Goal: Use online tool/utility: Use online tool/utility

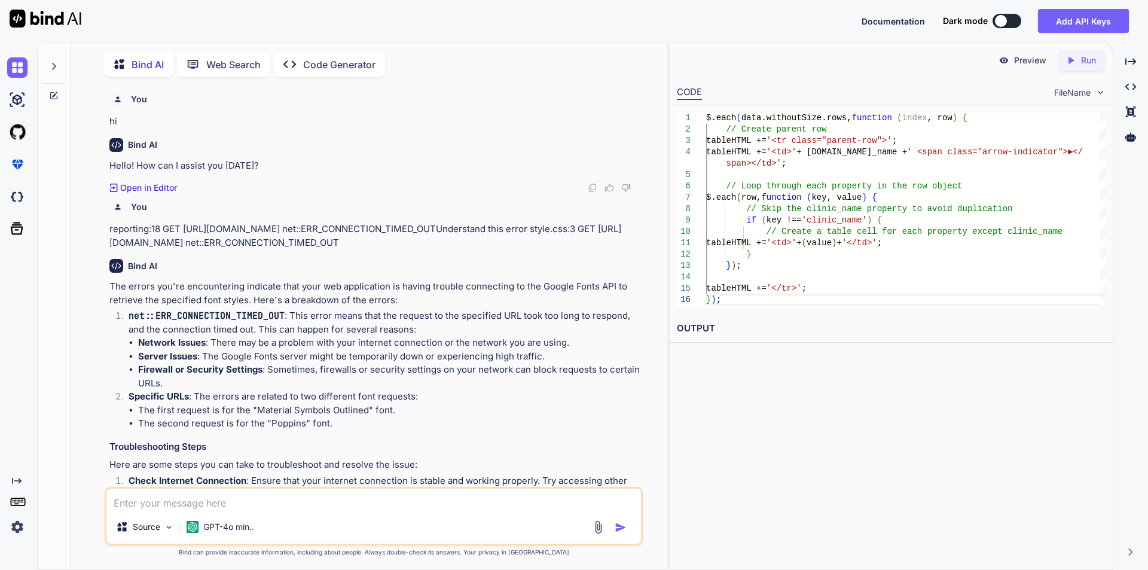
scroll to position [49314, 0]
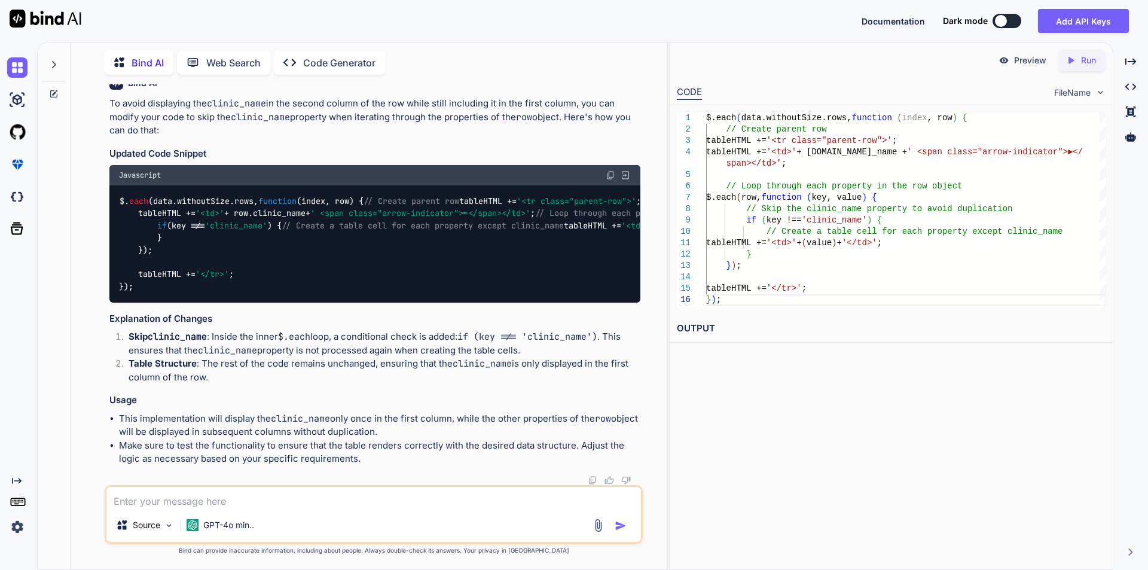
click at [140, 498] on textarea at bounding box center [373, 498] width 534 height 22
paste textarea "tableHTML += '<td>' + <div>.[DOMAIN_NAME]_name + ' <span class="material-symbol…"
type textarea "x"
type textarea "tableHTML += '<td>' + <div>.[DOMAIN_NAME]_name + ' <span class="material-symbol…"
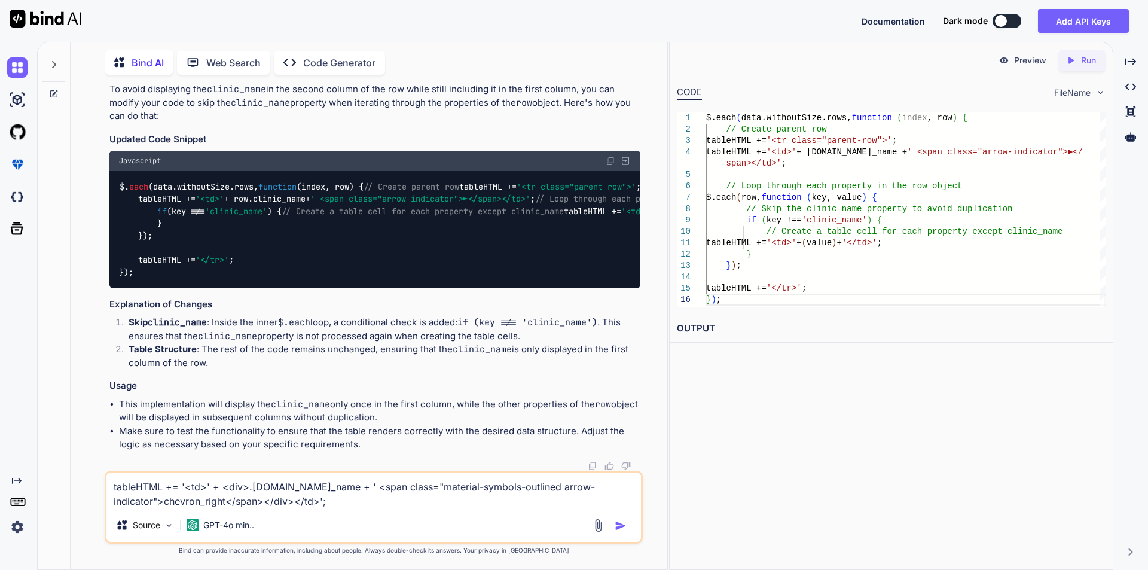
type textarea "x"
type textarea "tableHTML += '<td>' + <div>.[DOMAIN_NAME]_name + ' <span class="material-symbol…"
type textarea "x"
type textarea "tableHTML += '<td>' + <div>.[DOMAIN_NAME]_name + ' <span class="material-symbol…"
type textarea "x"
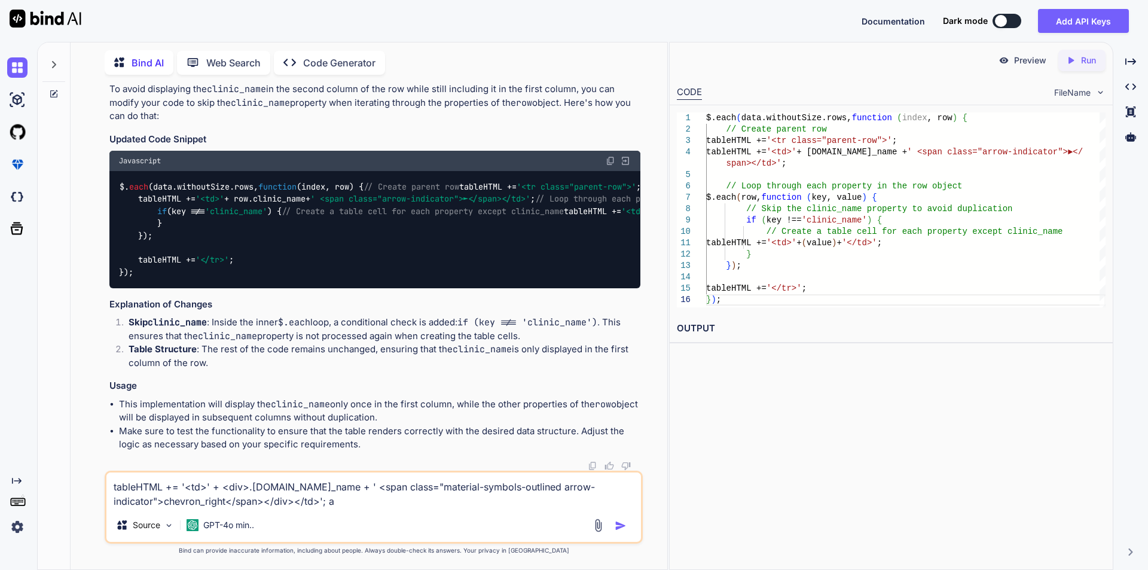
type textarea "tableHTML += '<td>' + <div>.[DOMAIN_NAME]_name + ' <span class="material-symbol…"
type textarea "x"
type textarea "tableHTML += '<td>' + <div>.[DOMAIN_NAME]_name + ' <span class="material-symbol…"
type textarea "x"
type textarea "tableHTML += '<td>' + <div>.[DOMAIN_NAME]_name + ' <span class="material-symbol…"
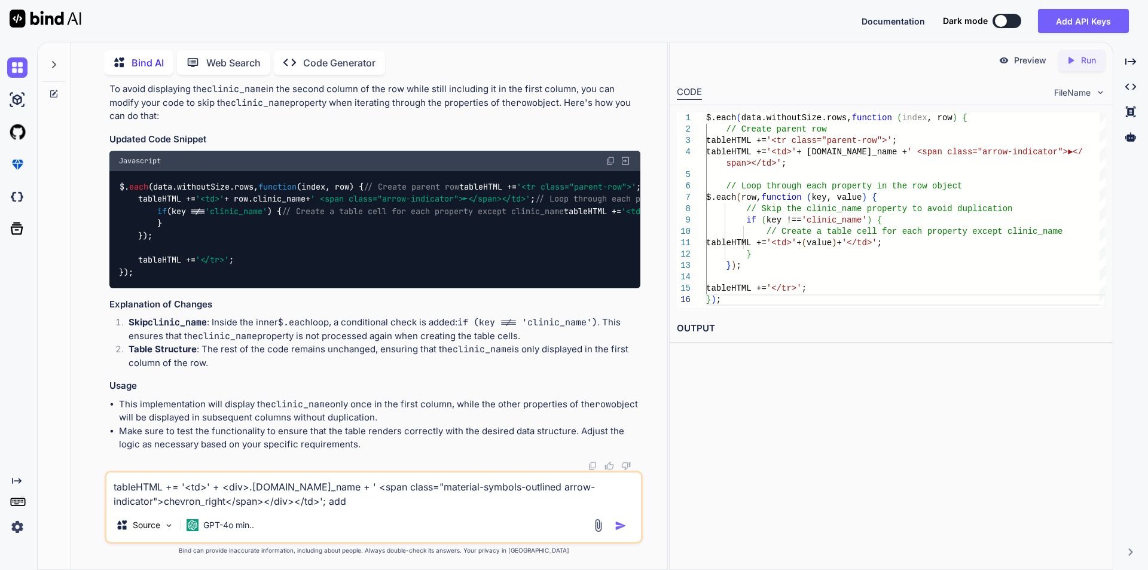
type textarea "x"
type textarea "tableHTML += '<td>' + <div>.[DOMAIN_NAME]_name + ' <span class="material-symbol…"
type textarea "x"
type textarea "tableHTML += '<td>' + <div>.[DOMAIN_NAME]_name + ' <span class="material-symbol…"
type textarea "x"
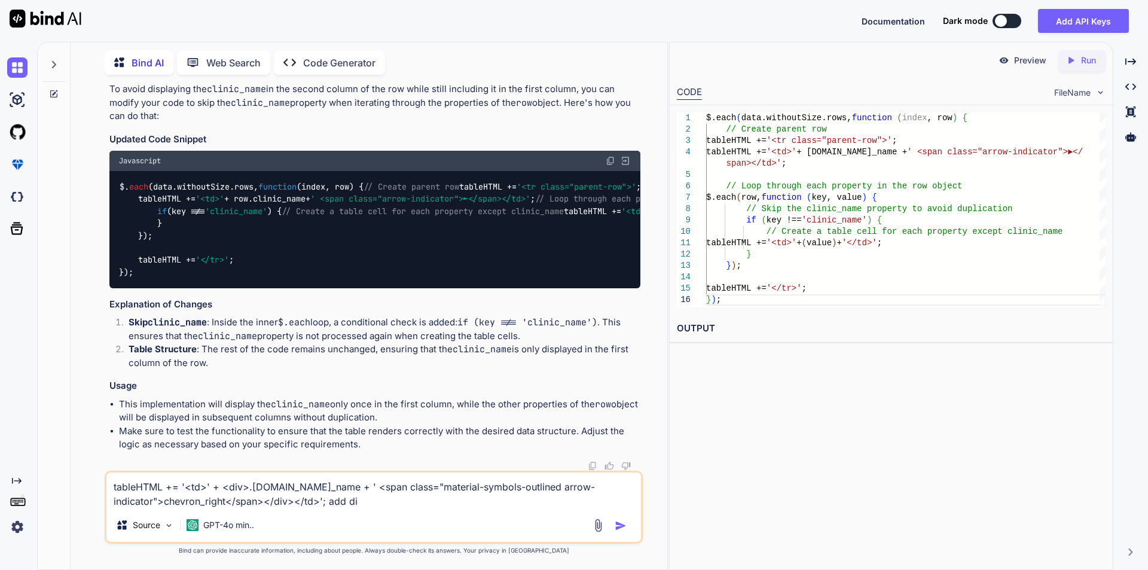
type textarea "tableHTML += '<td>' + <div>.[DOMAIN_NAME]_name + ' <span class="material-symbol…"
type textarea "x"
type textarea "tableHTML += '<td>' + <div>.[DOMAIN_NAME]_name + ' <span class="material-symbol…"
type textarea "x"
type textarea "tableHTML += '<td>' + <div>.[DOMAIN_NAME]_name + ' <span class="material-symbol…"
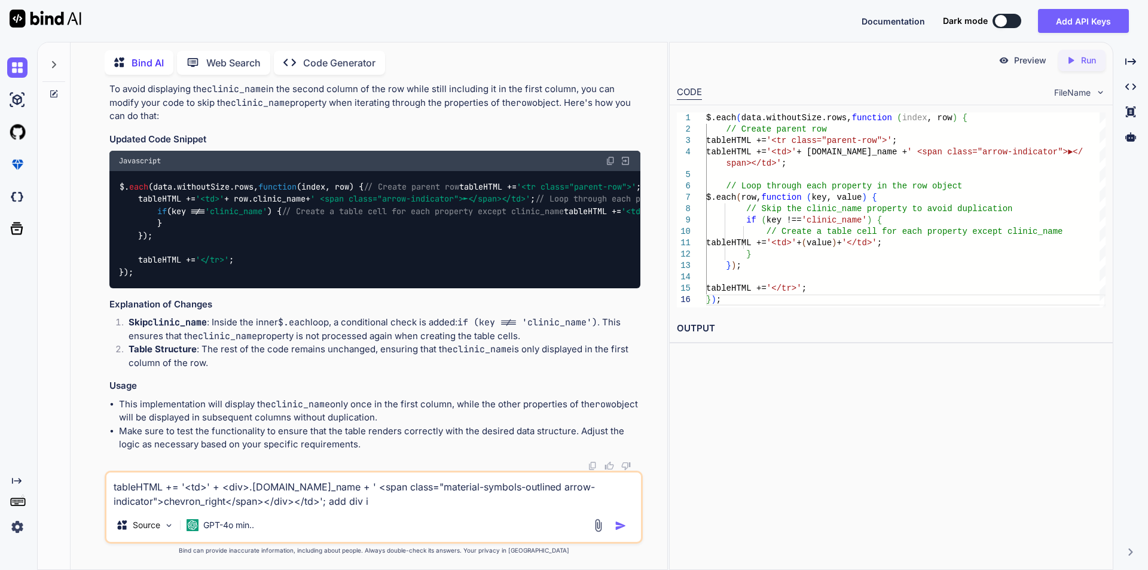
type textarea "x"
type textarea "tableHTML += '<td>' + <div>.[DOMAIN_NAME]_name + ' <span class="material-symbol…"
type textarea "x"
type textarea "tableHTML += '<td>' + <div>.[DOMAIN_NAME]_name + ' <span class="material-symbol…"
type textarea "x"
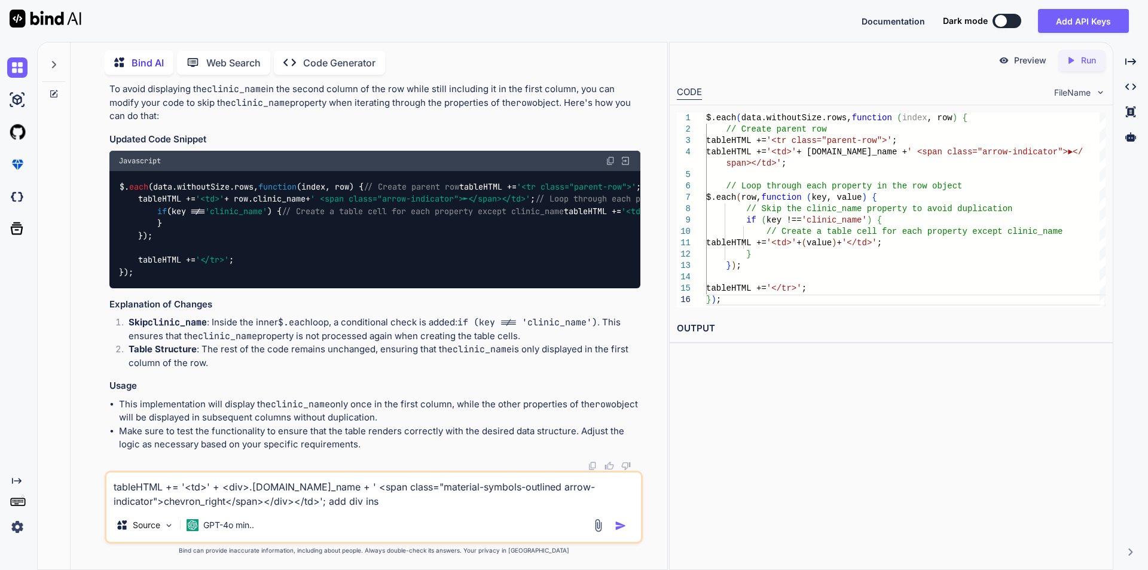
type textarea "tableHTML += '<td>' + <div>.[DOMAIN_NAME]_name + ' <span class="material-symbol…"
type textarea "x"
type textarea "tableHTML += '<td>' + <div>.[DOMAIN_NAME]_name + ' <span class="material-symbol…"
type textarea "x"
type textarea "tableHTML += '<td>' + <div>.[DOMAIN_NAME]_name + ' <span class="material-symbol…"
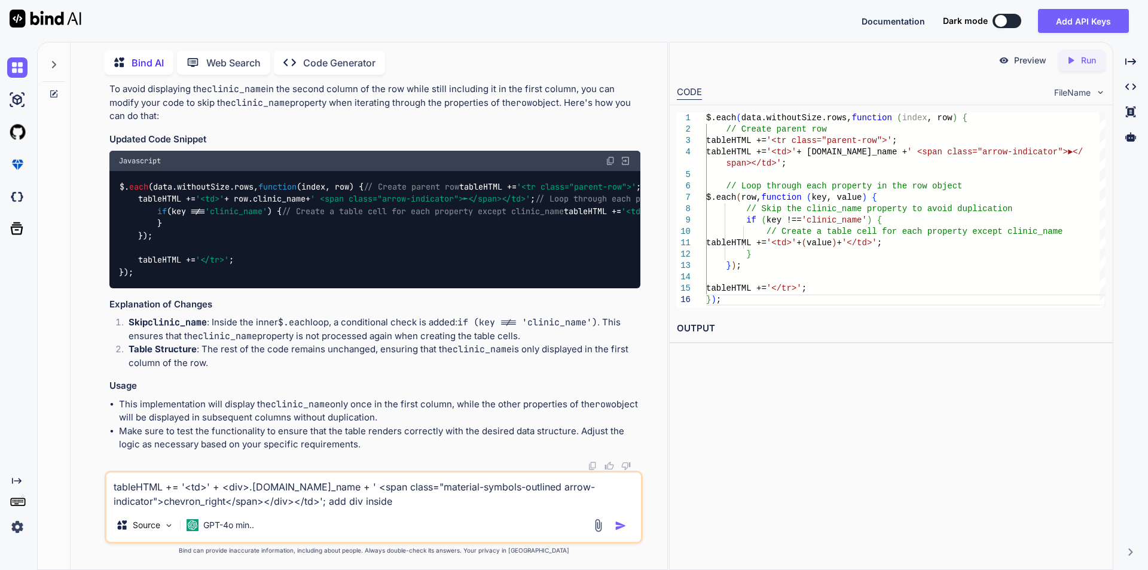
type textarea "x"
type textarea "tableHTML += '<td>' + <div>.[DOMAIN_NAME]_name + ' <span class="material-symbol…"
type textarea "x"
type textarea "tableHTML += '<td>' + <div>.[DOMAIN_NAME]_name + ' <span class="material-symbol…"
type textarea "x"
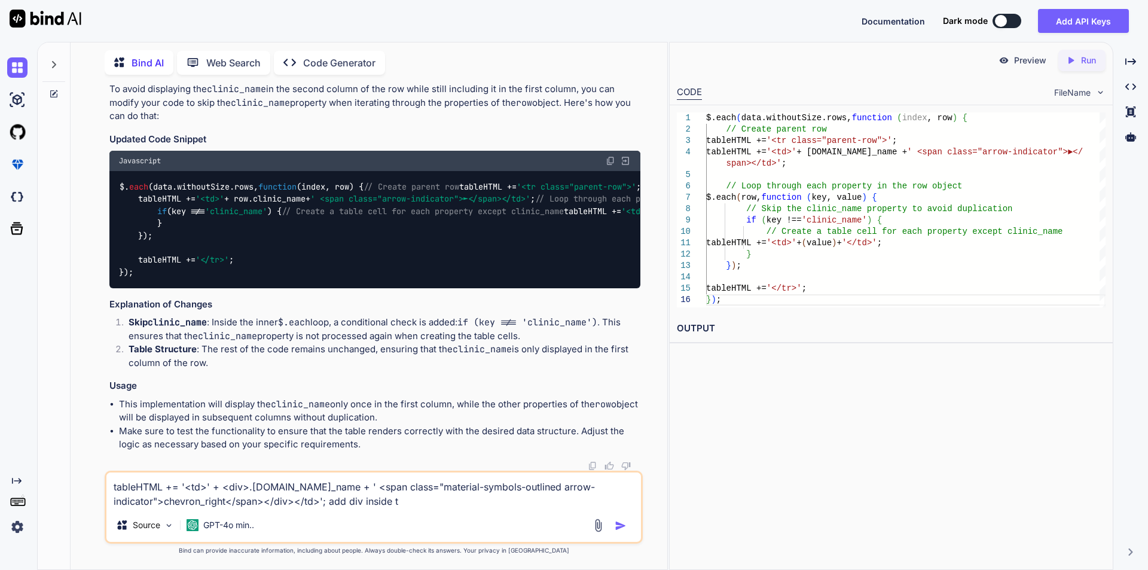
type textarea "tableHTML += '<td>' + <div>.[DOMAIN_NAME]_name + ' <span class="material-symbol…"
type textarea "x"
type textarea "tableHTML += '<td>' + <div>.[DOMAIN_NAME]_name + ' <span class="material-symbol…"
type textarea "x"
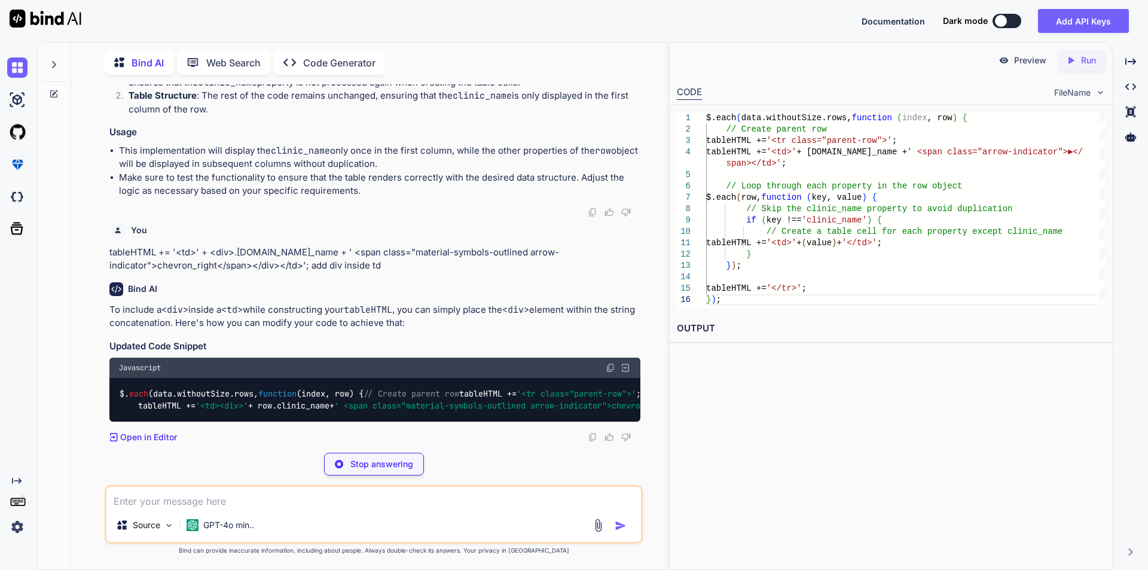
scroll to position [49655, 0]
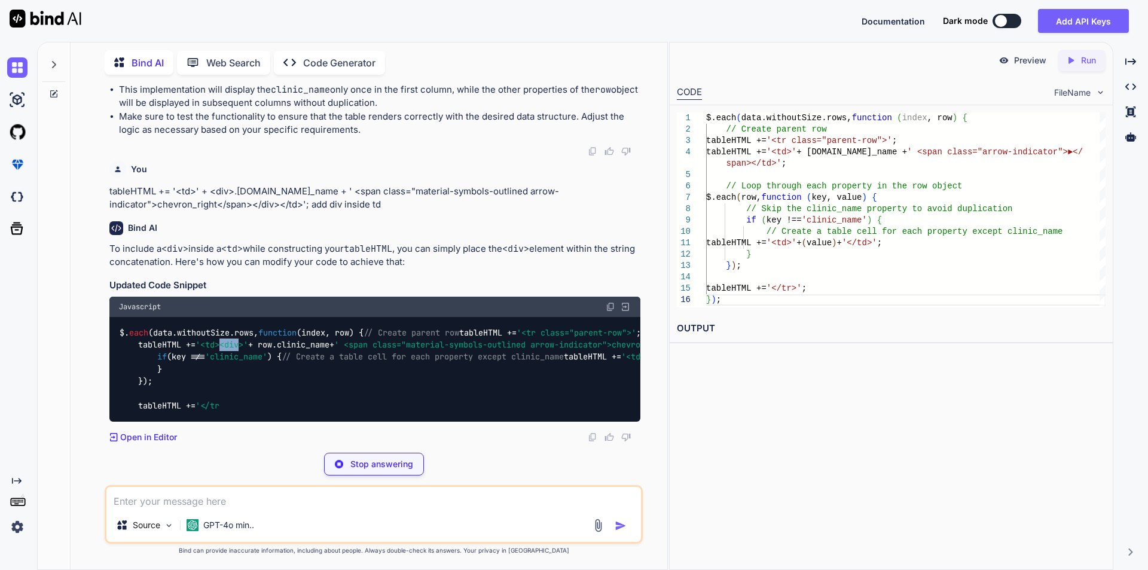
drag, startPoint x: 210, startPoint y: 362, endPoint x: 228, endPoint y: 361, distance: 17.3
click at [228, 350] on span "'<td><div>'" at bounding box center [221, 344] width 53 height 11
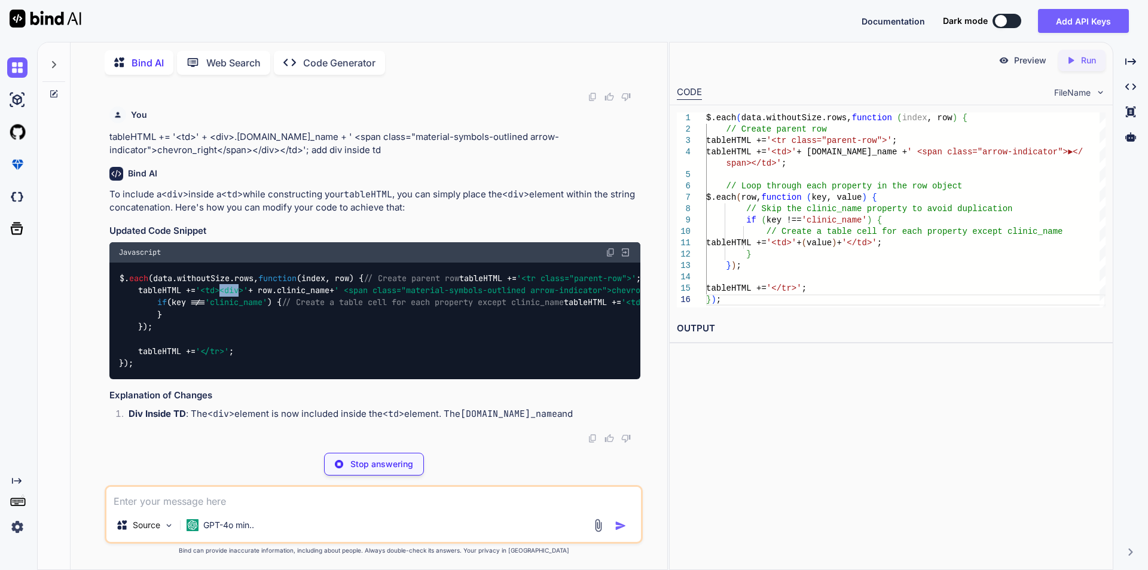
click at [233, 368] on div "$. each (data. withoutSize . rows , function ( index, row ) { // Create parent …" at bounding box center [374, 320] width 531 height 117
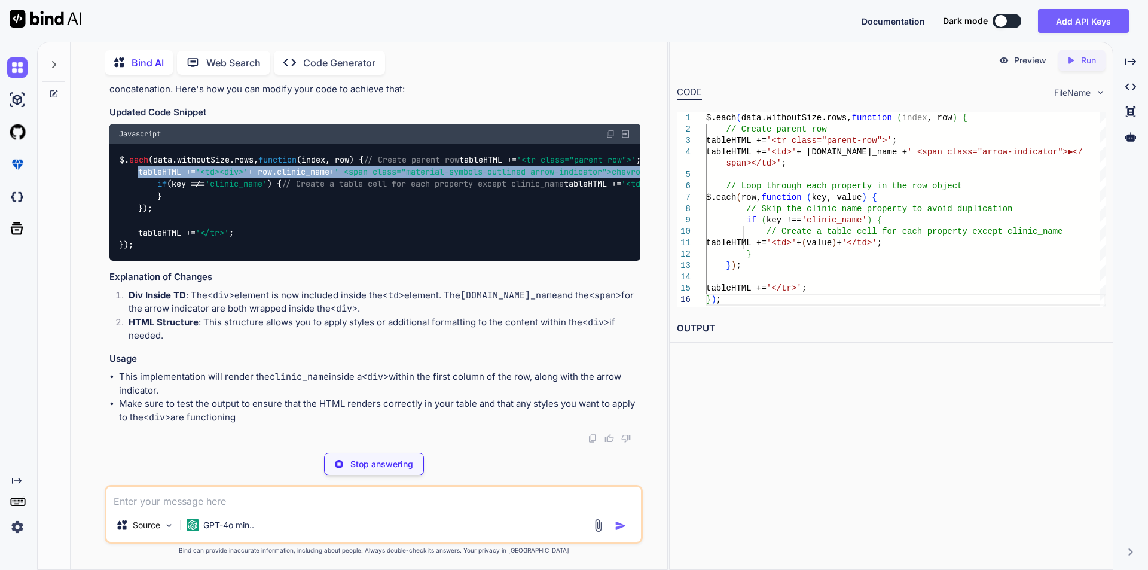
type textarea "x"
type textarea "if (key !== 'clinic_name') { // Create a table cell for each property except cl…"
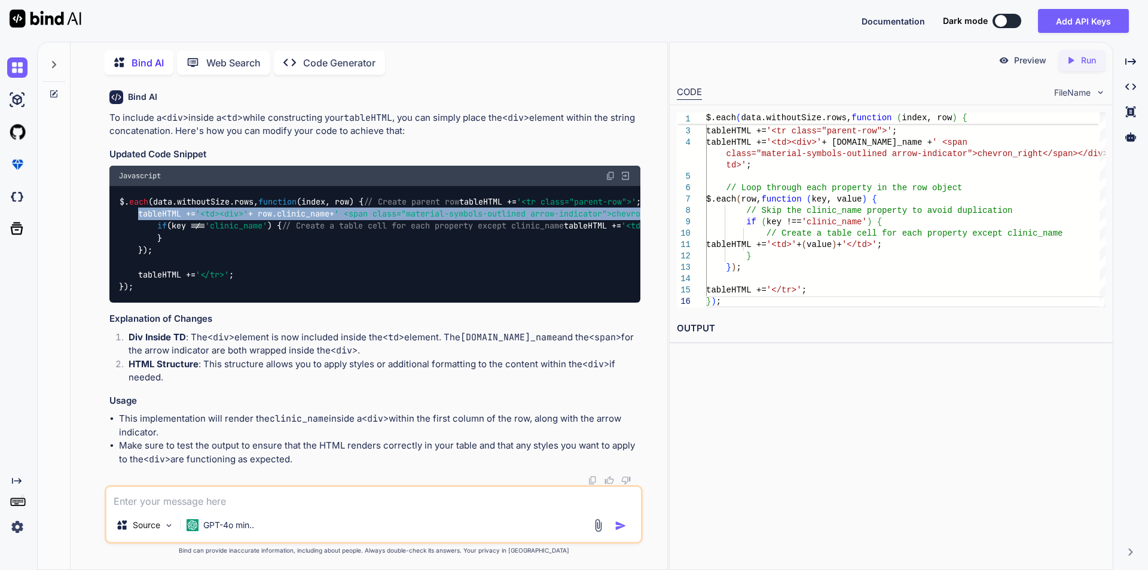
scroll to position [0, 8]
drag, startPoint x: 138, startPoint y: 357, endPoint x: 631, endPoint y: 355, distance: 492.6
click at [631, 302] on div "$. each (data. withoutSize . rows , function ( index, row ) { // Create parent …" at bounding box center [374, 244] width 531 height 117
copy code "tableHTML += '<td><div>' + row. clinic_name + ' <span class="material-symbols-o…"
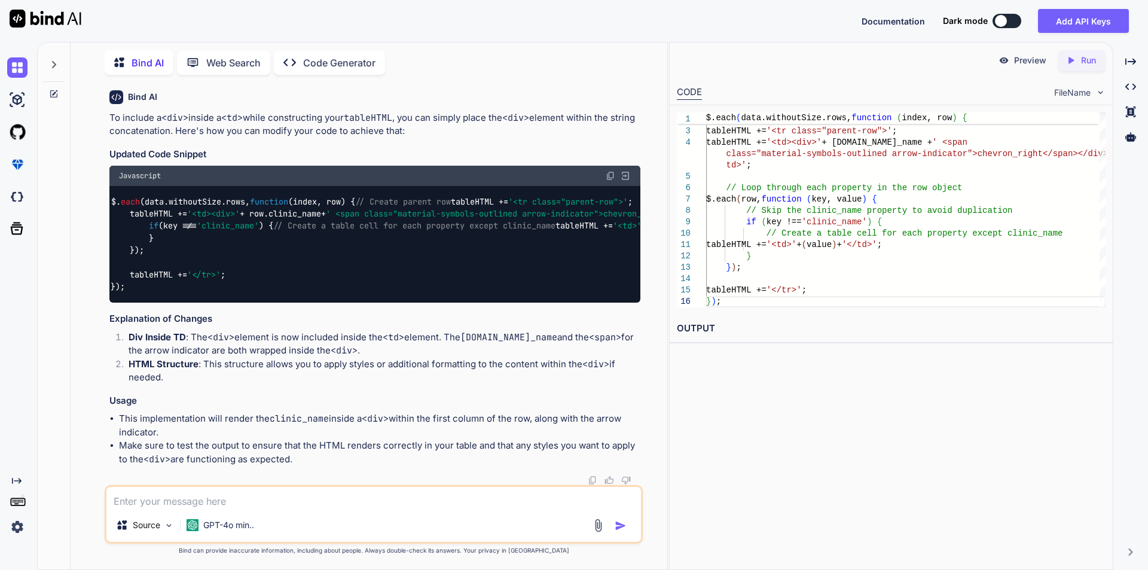
click at [242, 493] on textarea at bounding box center [373, 498] width 534 height 22
paste textarea "$('#generatePdfBtn').click(function () { var pdfHtml = ''; var headerHtml = $('…"
type textarea "x"
type textarea "$('#generatePdfBtn').click(function () { var pdfHtml = ''; var headerHtml = $('…"
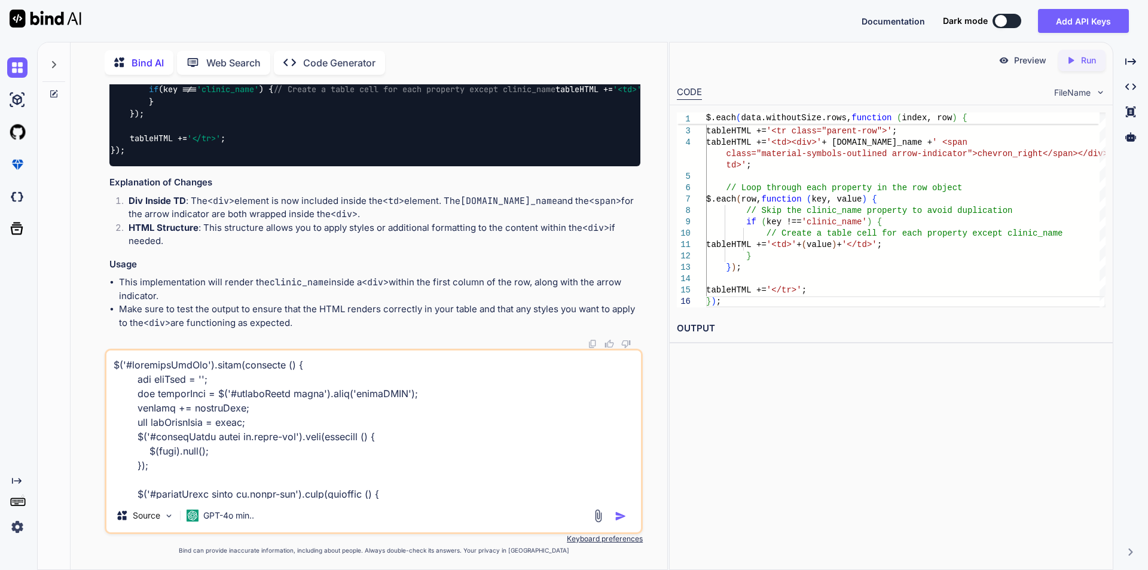
scroll to position [732, 0]
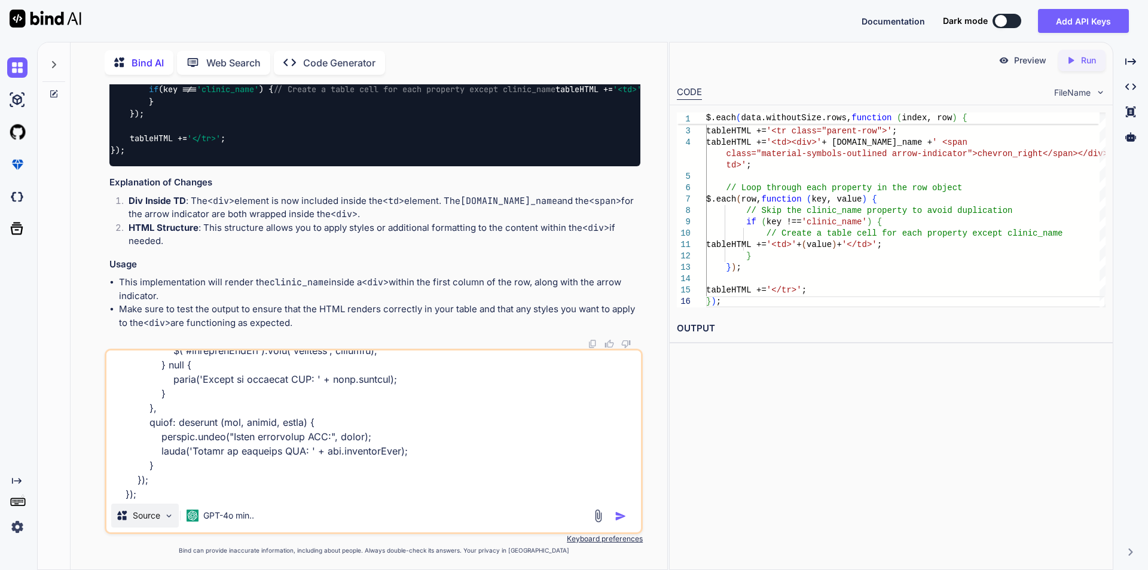
type textarea "x"
type textarea "$('#generatePdfBtn').click(function () { var pdfHtml = ''; var headerHtml = $('…"
type textarea "x"
type textarea "$('#generatePdfBtn').click(function () { var pdfHtml = ''; var headerHtml = $('…"
type textarea "x"
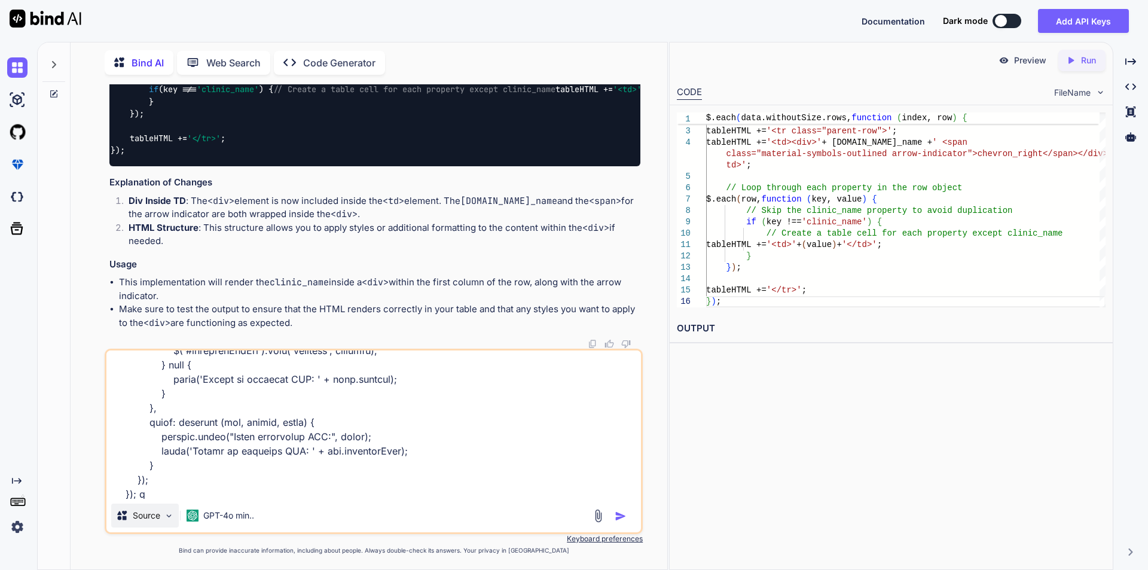
type textarea "$('#generatePdfBtn').click(function () { var pdfHtml = ''; var headerHtml = $('…"
type textarea "x"
type textarea "$('#generatePdfBtn').click(function () { var pdfHtml = ''; var headerHtml = $('…"
type textarea "x"
type textarea "$('#generatePdfBtn').click(function () { var pdfHtml = ''; var headerHtml = $('…"
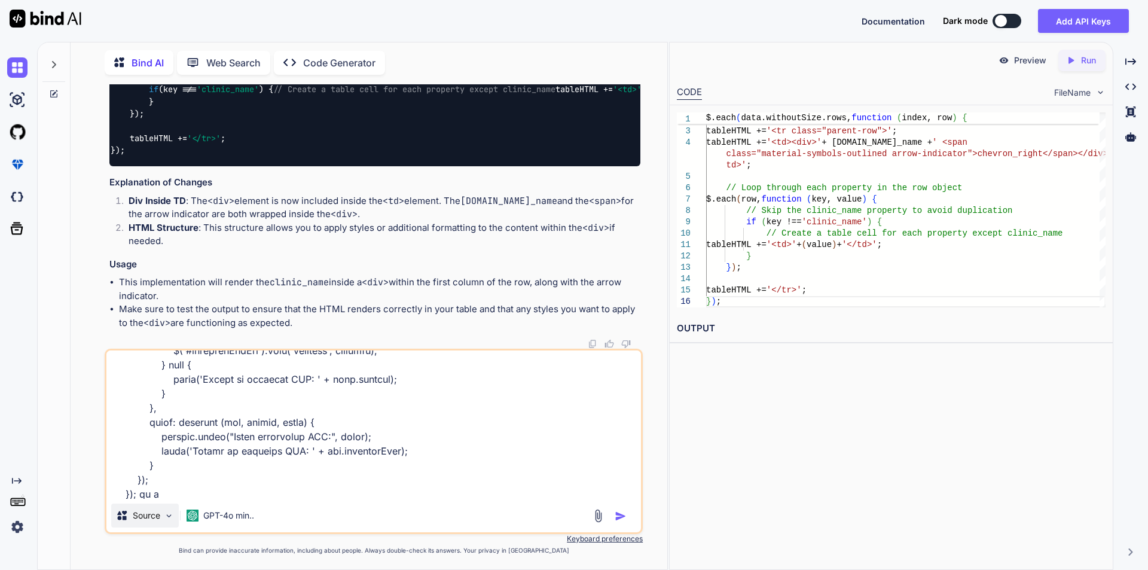
type textarea "x"
type textarea "$('#generatePdfBtn').click(function () { var pdfHtml = ''; var headerHtml = $('…"
type textarea "x"
type textarea "$('#generatePdfBtn').click(function () { var pdfHtml = ''; var headerHtml = $('…"
type textarea "x"
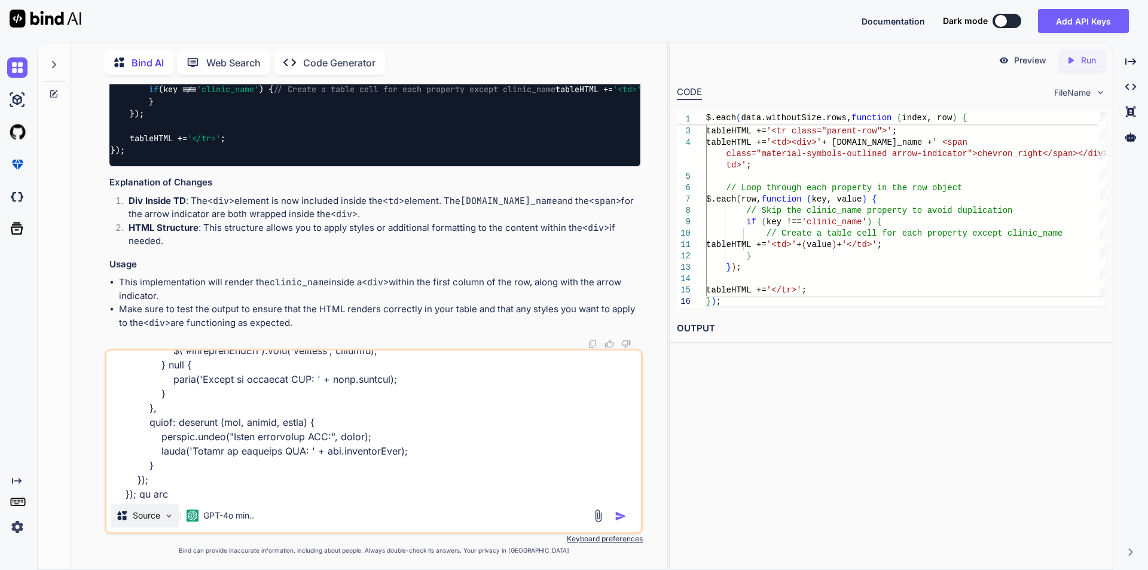
type textarea "$('#generatePdfBtn').click(function () { var pdfHtml = ''; var headerHtml = $('…"
type textarea "x"
type textarea "$('#generatePdfBtn').click(function () { var pdfHtml = ''; var headerHtml = $('…"
type textarea "x"
type textarea "$('#generatePdfBtn').click(function () { var pdfHtml = ''; var headerHtml = $('…"
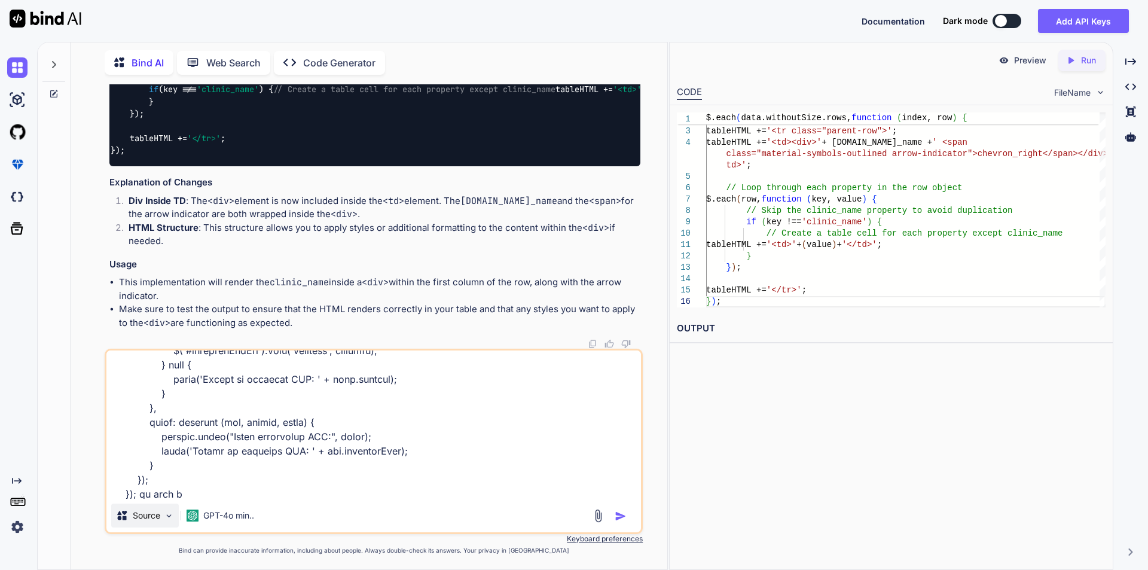
type textarea "x"
type textarea "$('#generatePdfBtn').click(function () { var pdfHtml = ''; var headerHtml = $('…"
type textarea "x"
type textarea "$('#generatePdfBtn').click(function () { var pdfHtml = ''; var headerHtml = $('…"
type textarea "x"
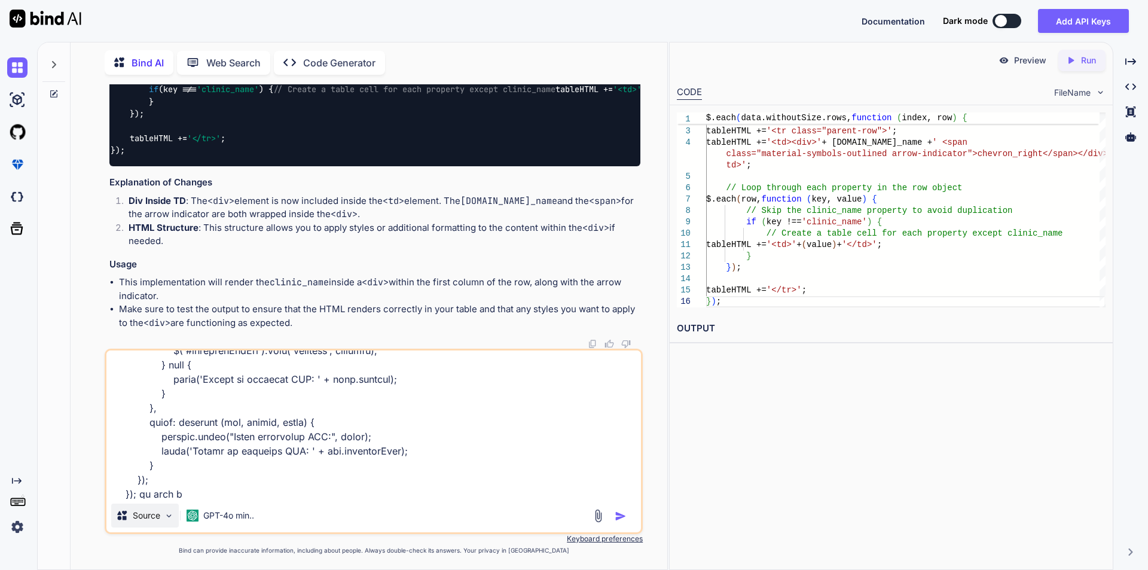
type textarea "$('#generatePdfBtn').click(function () { var pdfHtml = ''; var headerHtml = $('…"
type textarea "x"
type textarea "$('#generatePdfBtn').click(function () { var pdfHtml = ''; var headerHtml = $('…"
type textarea "x"
type textarea "$('#generatePdfBtn').click(function () { var pdfHtml = ''; var headerHtml = $('…"
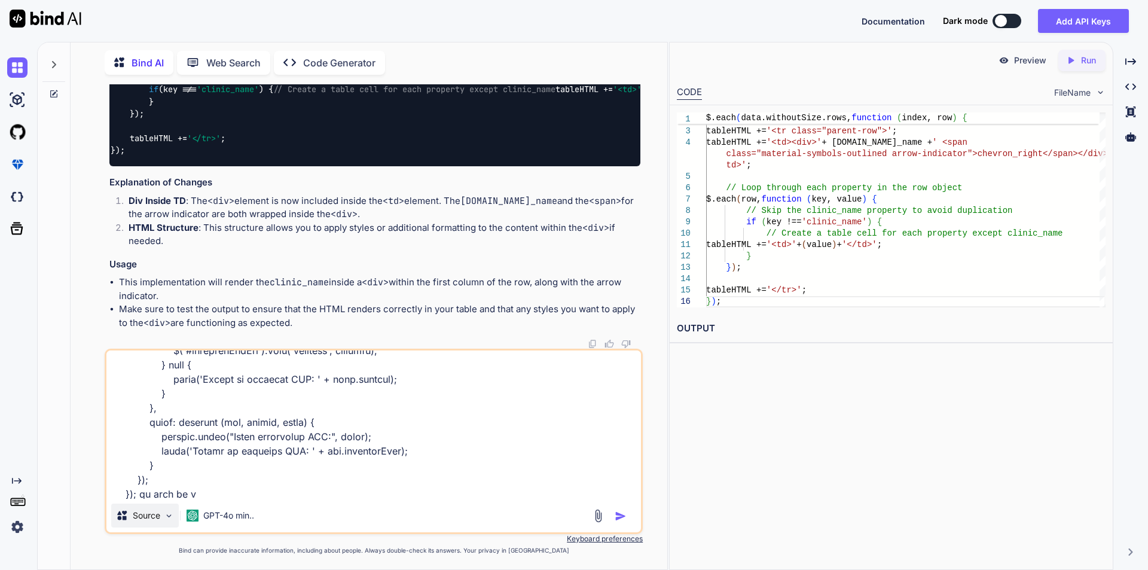
type textarea "x"
type textarea "$('#generatePdfBtn').click(function () { var pdfHtml = ''; var headerHtml = $('…"
type textarea "x"
type textarea "$('#generatePdfBtn').click(function () { var pdfHtml = ''; var headerHtml = $('…"
type textarea "x"
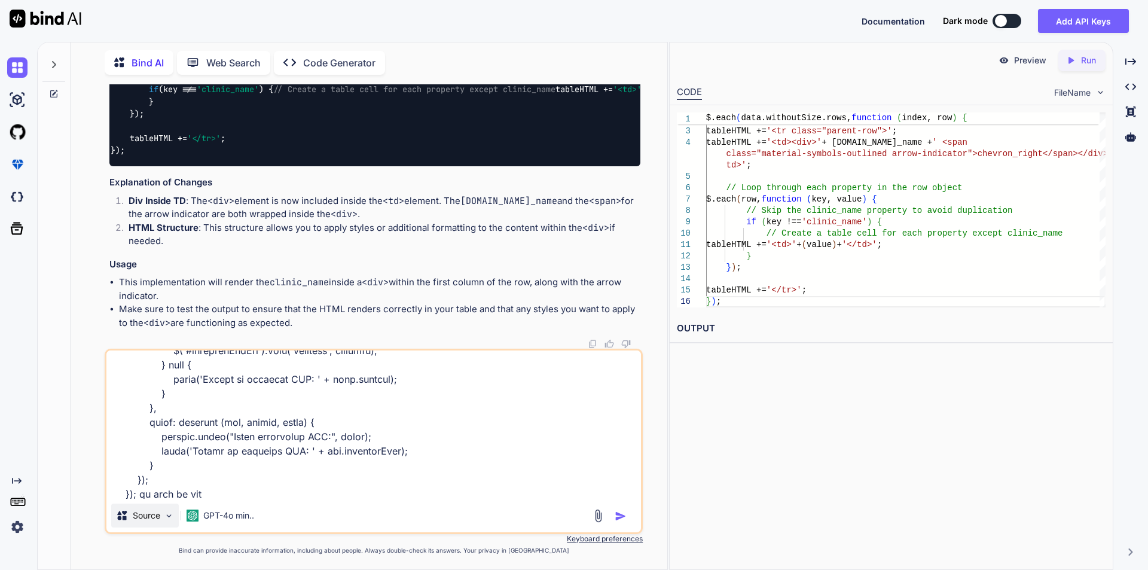
type textarea "$('#generatePdfBtn').click(function () { var pdfHtml = ''; var headerHtml = $('…"
type textarea "x"
type textarea "$('#generatePdfBtn').click(function () { var pdfHtml = ''; var headerHtml = $('…"
type textarea "x"
type textarea "$('#generatePdfBtn').click(function () { var pdfHtml = ''; var headerHtml = $('…"
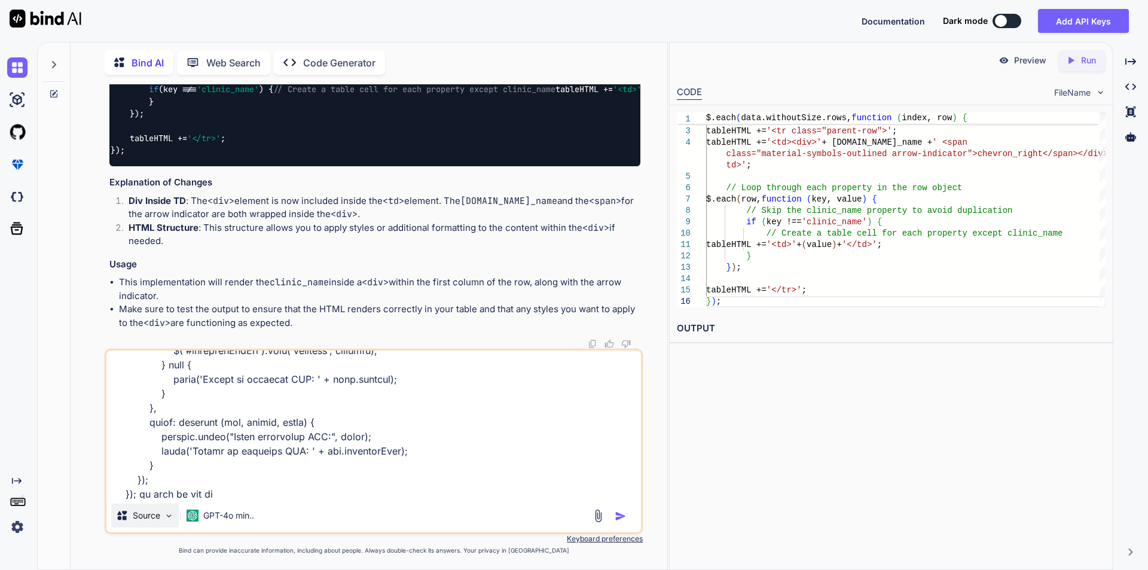
type textarea "x"
type textarea "$('#generatePdfBtn').click(function () { var pdfHtml = ''; var headerHtml = $('…"
type textarea "x"
type textarea "$('#generatePdfBtn').click(function () { var pdfHtml = ''; var headerHtml = $('…"
type textarea "x"
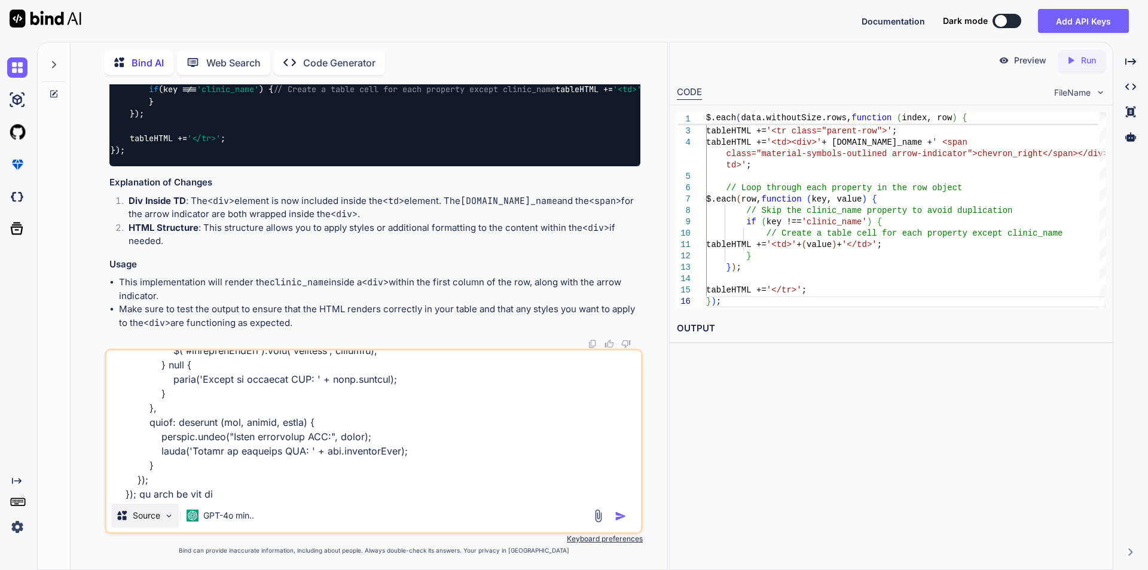
type textarea "$('#generatePdfBtn').click(function () { var pdfHtml = ''; var headerHtml = $('…"
type textarea "x"
type textarea "$('#generatePdfBtn').click(function () { var pdfHtml = ''; var headerHtml = $('…"
type textarea "x"
type textarea "$('#generatePdfBtn').click(function () { var pdfHtml = ''; var headerHtml = $('…"
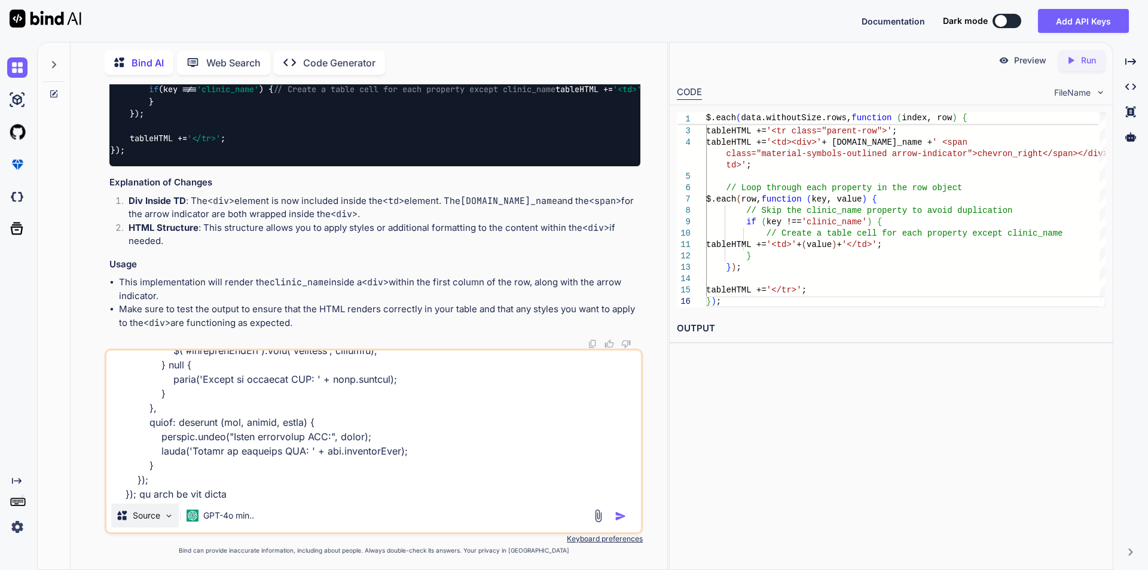
type textarea "x"
type textarea "$('#generatePdfBtn').click(function () { var pdfHtml = ''; var headerHtml = $('…"
type textarea "x"
type textarea "$('#generatePdfBtn').click(function () { var pdfHtml = ''; var headerHtml = $('…"
type textarea "x"
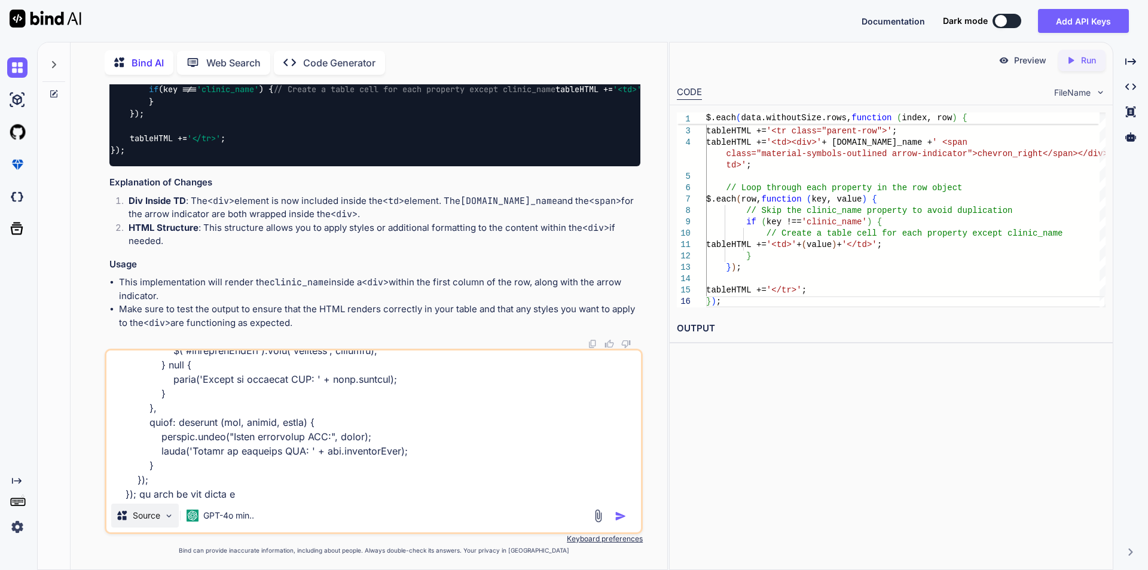
type textarea "$('#generatePdfBtn').click(function () { var pdfHtml = ''; var headerHtml = $('…"
type textarea "x"
type textarea "$('#generatePdfBtn').click(function () { var pdfHtml = ''; var headerHtml = $('…"
type textarea "x"
type textarea "$('#generatePdfBtn').click(function () { var pdfHtml = ''; var headerHtml = $('…"
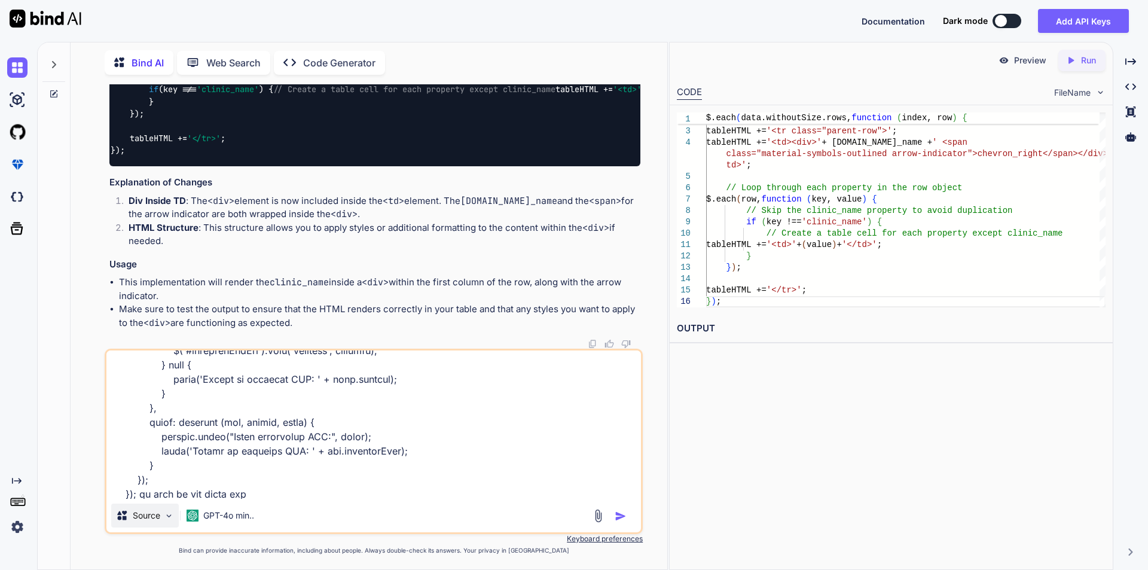
type textarea "x"
type textarea "$('#generatePdfBtn').click(function () { var pdfHtml = ''; var headerHtml = $('…"
type textarea "x"
type textarea "$('#generatePdfBtn').click(function () { var pdfHtml = ''; var headerHtml = $('…"
type textarea "x"
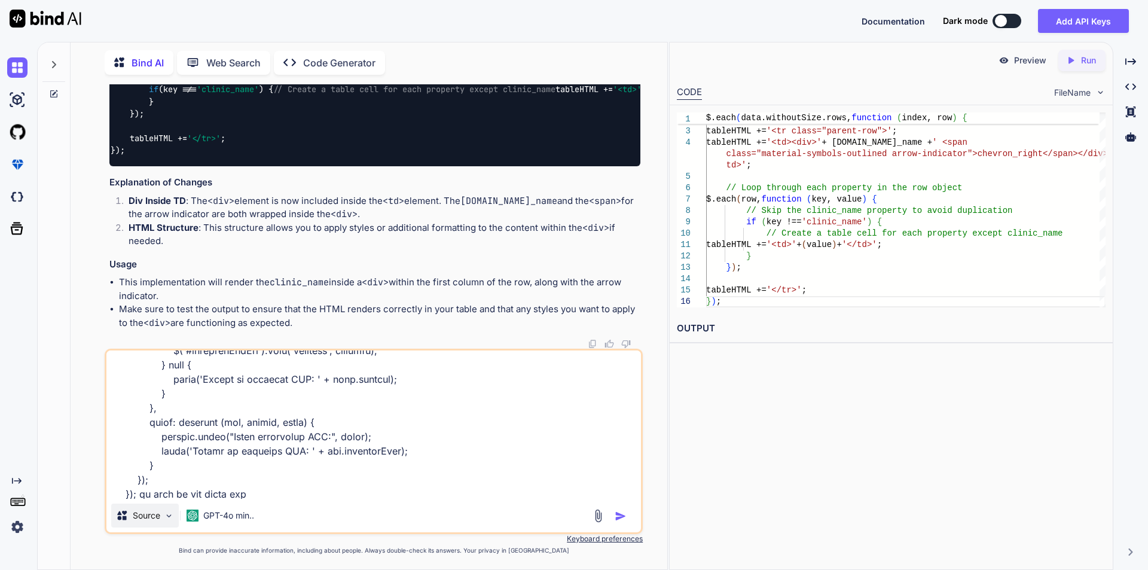
type textarea "$('#generatePdfBtn').click(function () { var pdfHtml = ''; var headerHtml = $('…"
type textarea "x"
type textarea "$('#generatePdfBtn').click(function () { var pdfHtml = ''; var headerHtml = $('…"
type textarea "x"
type textarea "$('#generatePdfBtn').click(function () { var pdfHtml = ''; var headerHtml = $('…"
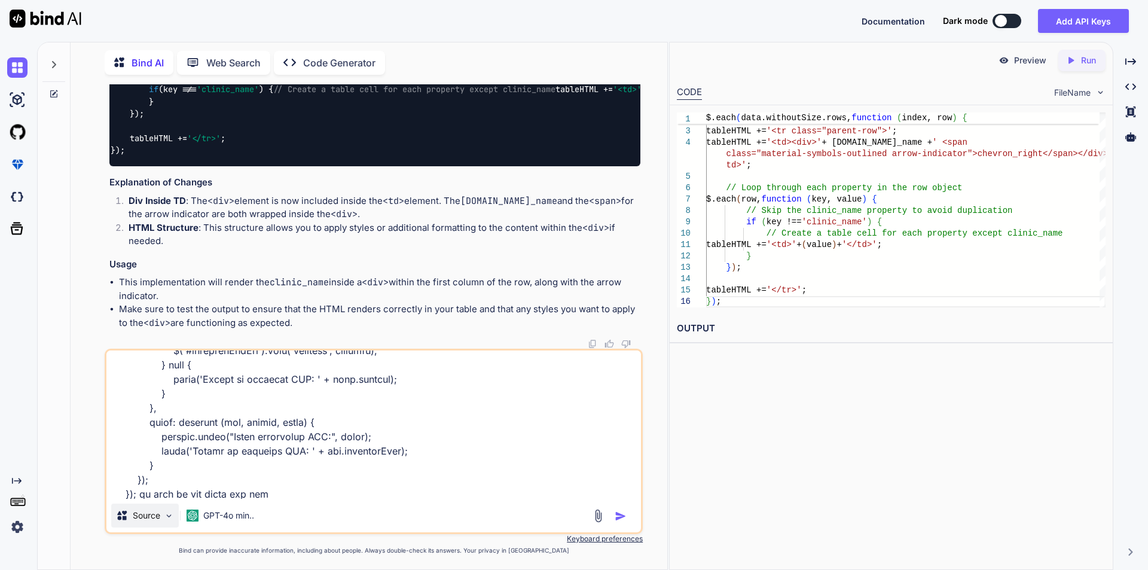
type textarea "x"
type textarea "$('#generatePdfBtn').click(function () { var pdfHtml = ''; var headerHtml = $('…"
type textarea "x"
type textarea "$('#generatePdfBtn').click(function () { var pdfHtml = ''; var headerHtml = $('…"
type textarea "x"
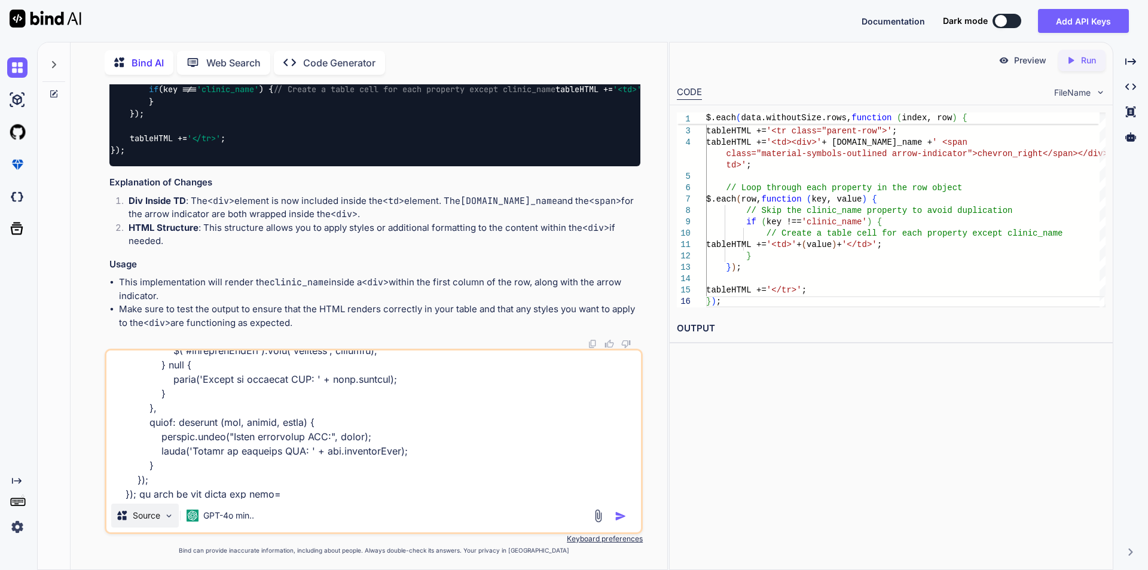
type textarea "$('#generatePdfBtn').click(function () { var pdfHtml = ''; var headerHtml = $('…"
type textarea "x"
type textarea "$('#generatePdfBtn').click(function () { var pdfHtml = ''; var headerHtml = $('…"
type textarea "x"
type textarea "$('#generatePdfBtn').click(function () { var pdfHtml = ''; var headerHtml = $('…"
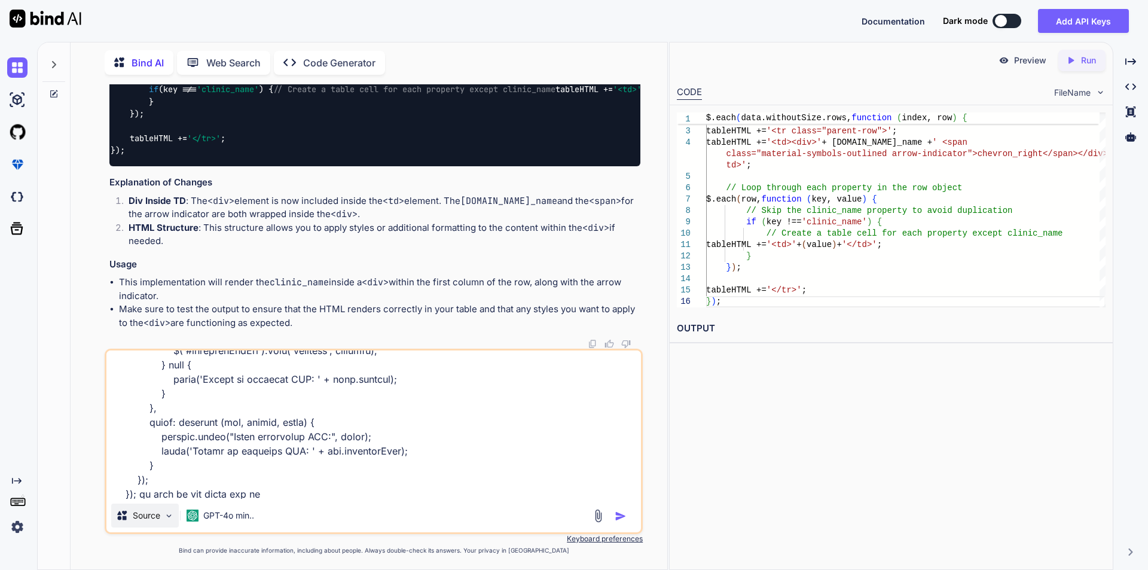
type textarea "x"
type textarea "$('#generatePdfBtn').click(function () { var pdfHtml = ''; var headerHtml = $('…"
type textarea "x"
type textarea "$('#generatePdfBtn').click(function () { var pdfHtml = ''; var headerHtml = $('…"
type textarea "x"
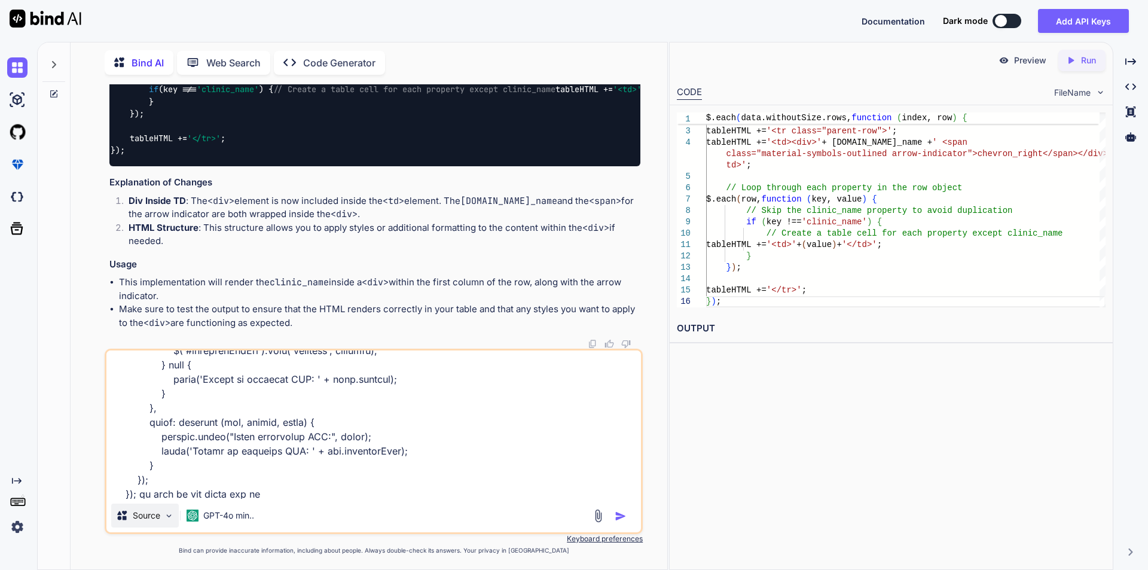
type textarea "$('#generatePdfBtn').click(function () { var pdfHtml = ''; var headerHtml = $('…"
type textarea "x"
type textarea "$('#generatePdfBtn').click(function () { var pdfHtml = ''; var headerHtml = $('…"
type textarea "x"
type textarea "$('#generatePdfBtn').click(function () { var pdfHtml = ''; var headerHtml = $('…"
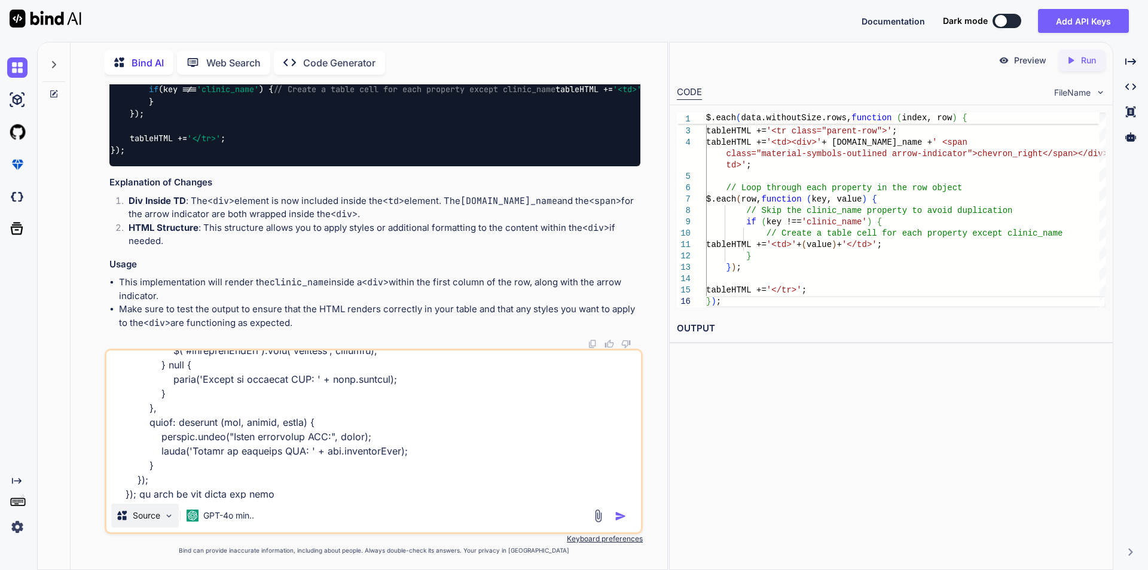
type textarea "x"
type textarea "$('#generatePdfBtn').click(function () { var pdfHtml = ''; var headerHtml = $('…"
type textarea "x"
type textarea "$('#generatePdfBtn').click(function () { var pdfHtml = ''; var headerHtml = $('…"
type textarea "x"
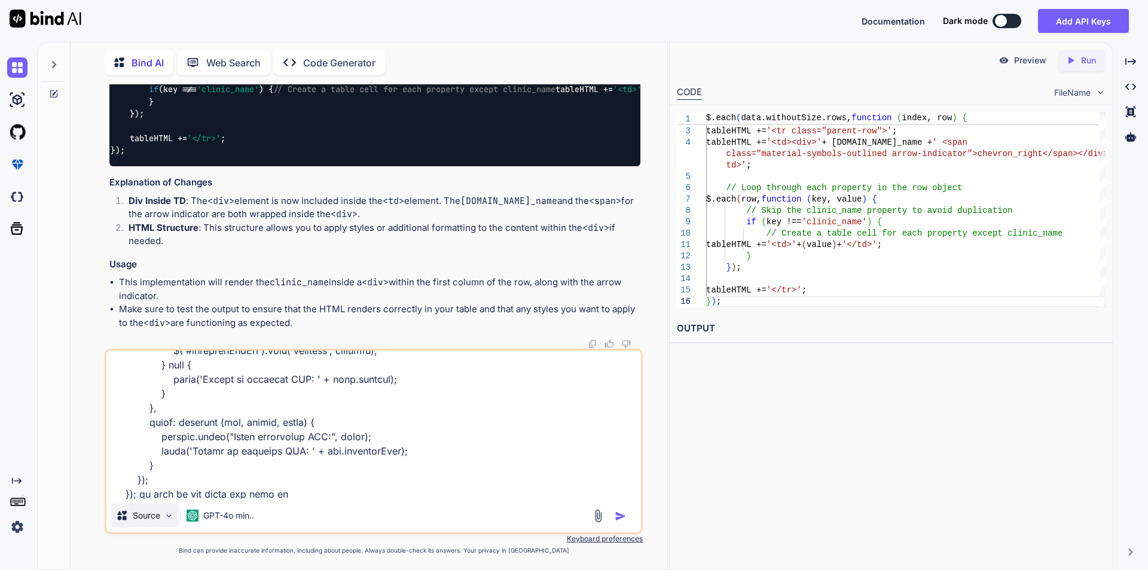
type textarea "$('#generatePdfBtn').click(function () { var pdfHtml = ''; var headerHtml = $('…"
type textarea "x"
type textarea "$('#generatePdfBtn').click(function () { var pdfHtml = ''; var headerHtml = $('…"
type textarea "x"
type textarea "$('#generatePdfBtn').click(function () { var pdfHtml = ''; var headerHtml = $('…"
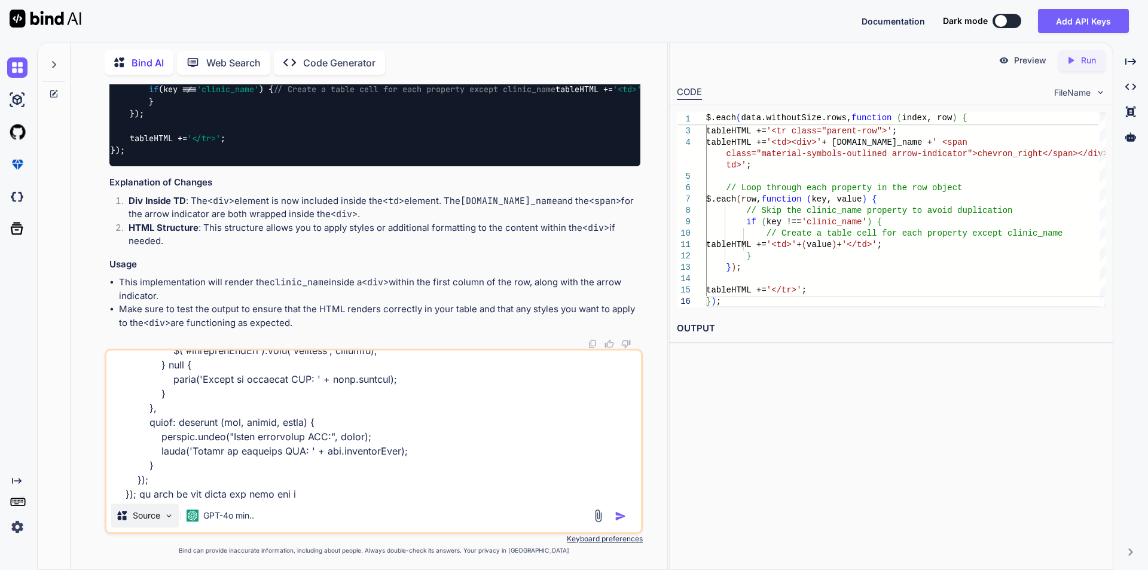
type textarea "x"
type textarea "$('#generatePdfBtn').click(function () { var pdfHtml = ''; var headerHtml = $('…"
type textarea "x"
type textarea "$('#generatePdfBtn').click(function () { var pdfHtml = ''; var headerHtml = $('…"
type textarea "x"
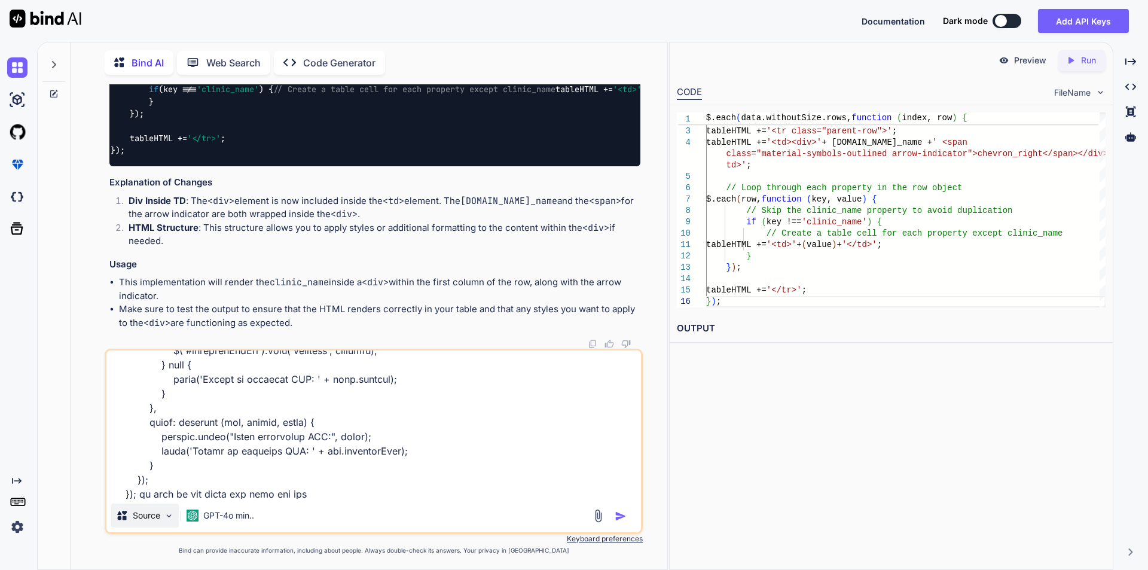
type textarea "$('#generatePdfBtn').click(function () { var pdfHtml = ''; var headerHtml = $('…"
type textarea "x"
type textarea "$('#generatePdfBtn').click(function () { var pdfHtml = ''; var headerHtml = $('…"
type textarea "x"
type textarea "$('#generatePdfBtn').click(function () { var pdfHtml = ''; var headerHtml = $('…"
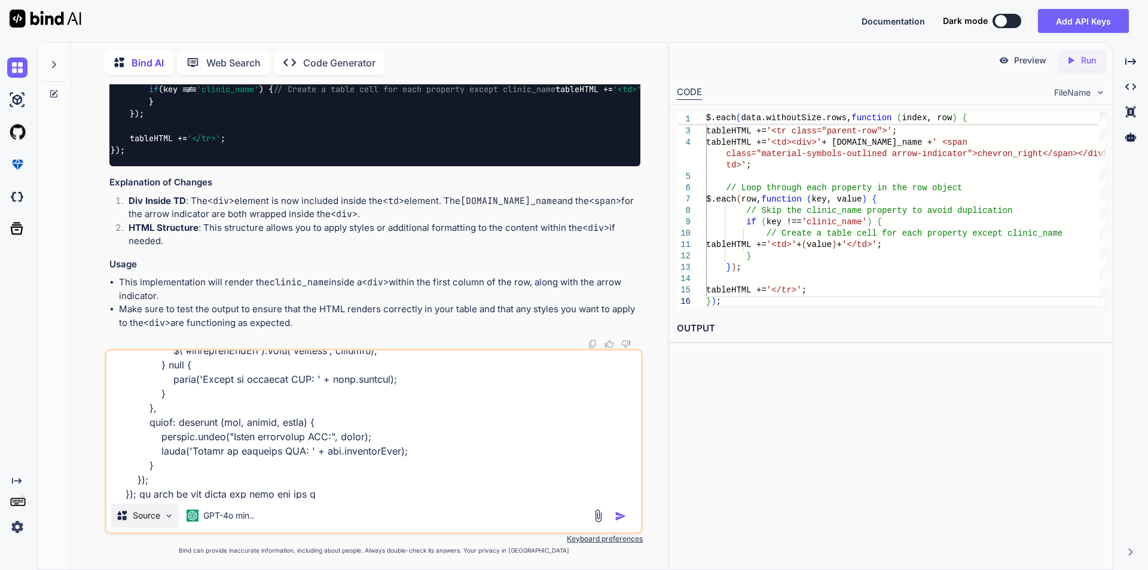
type textarea "x"
type textarea "$('#generatePdfBtn').click(function () { var pdfHtml = ''; var headerHtml = $('…"
type textarea "x"
type textarea "$('#generatePdfBtn').click(function () { var pdfHtml = ''; var headerHtml = $('…"
type textarea "x"
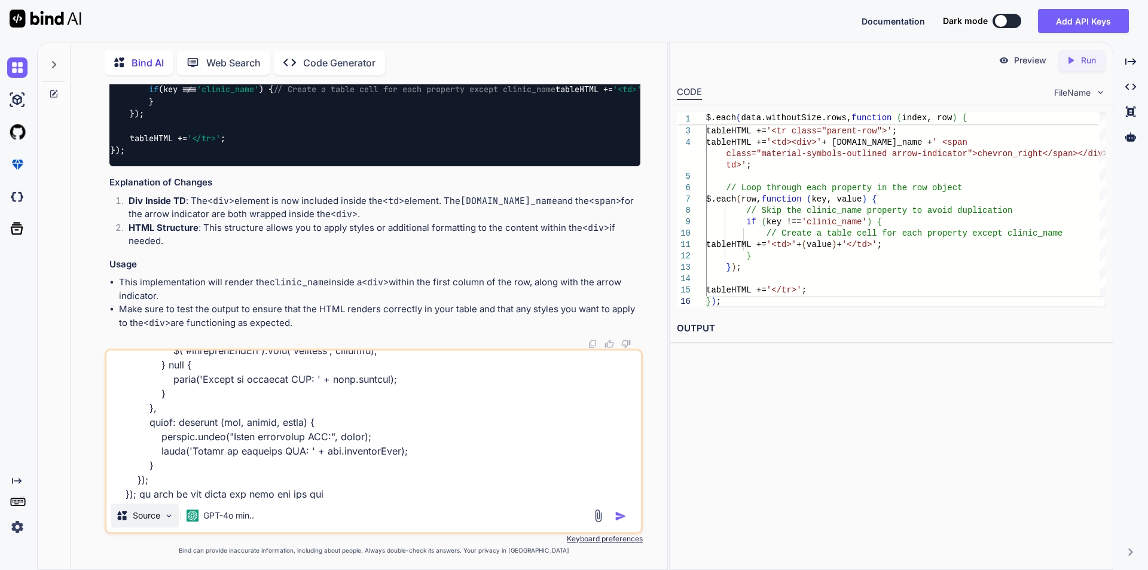
type textarea "$('#generatePdfBtn').click(function () { var pdfHtml = ''; var headerHtml = $('…"
type textarea "x"
type textarea "$('#generatePdfBtn').click(function () { var pdfHtml = ''; var headerHtml = $('…"
type textarea "x"
type textarea "$('#generatePdfBtn').click(function () { var pdfHtml = ''; var headerHtml = $('…"
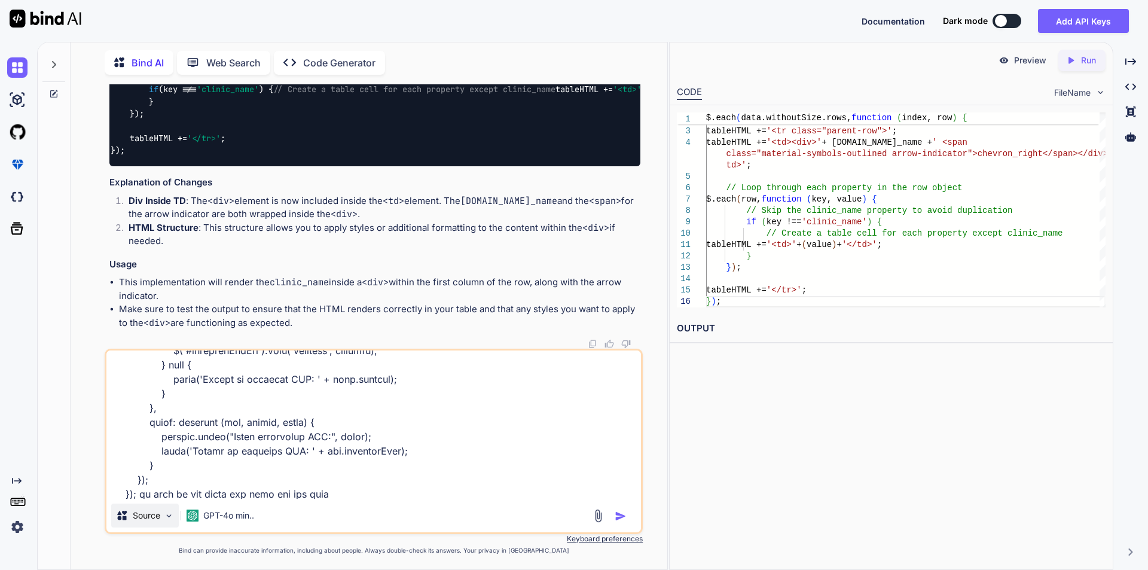
type textarea "x"
type textarea "$('#generatePdfBtn').click(function () { var pdfHtml = ''; var headerHtml = $('…"
type textarea "x"
type textarea "$('#generatePdfBtn').click(function () { var pdfHtml = ''; var headerHtml = $('…"
type textarea "x"
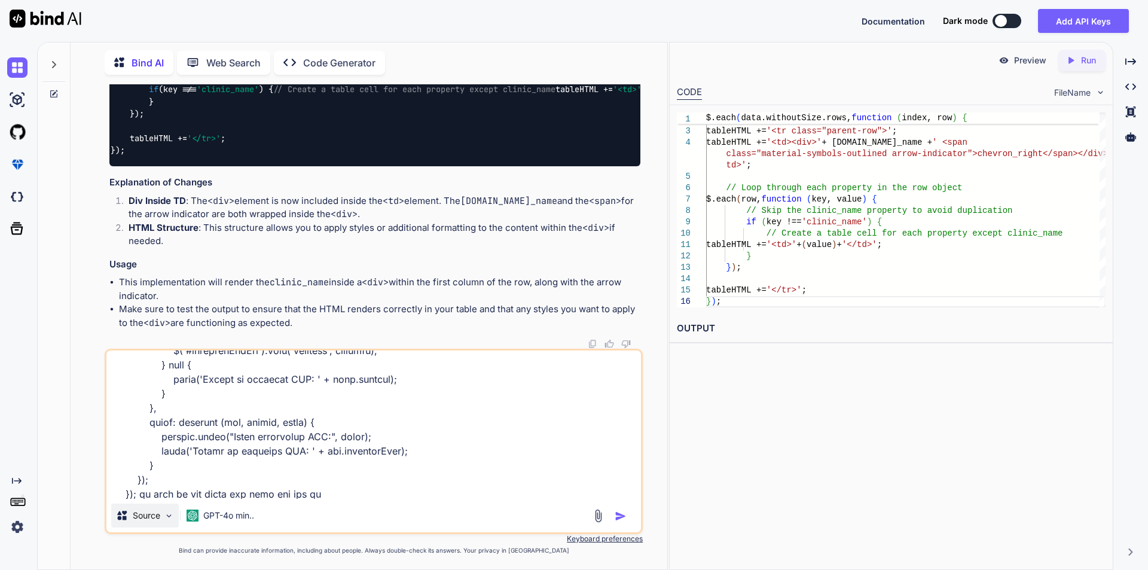
type textarea "$('#generatePdfBtn').click(function () { var pdfHtml = ''; var headerHtml = $('…"
type textarea "x"
type textarea "$('#generatePdfBtn').click(function () { var pdfHtml = ''; var headerHtml = $('…"
type textarea "x"
type textarea "$('#generatePdfBtn').click(function () { var pdfHtml = ''; var headerHtml = $('…"
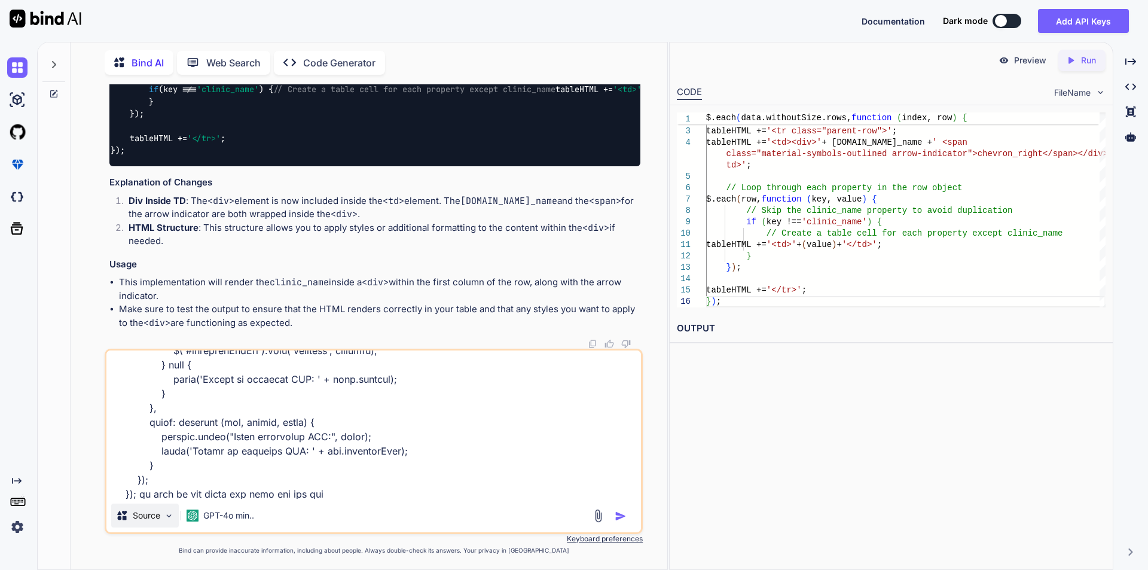
type textarea "x"
type textarea "$('#generatePdfBtn').click(function () { var pdfHtml = ''; var headerHtml = $('…"
type textarea "x"
type textarea "$('#generatePdfBtn').click(function () { var pdfHtml = ''; var headerHtml = $('…"
type textarea "x"
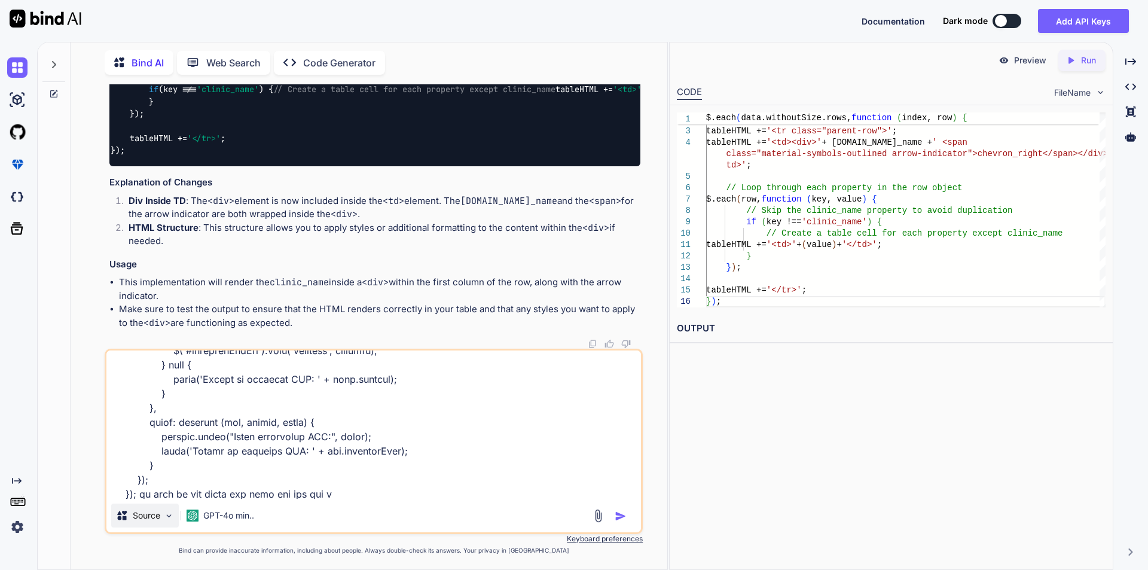
type textarea "$('#generatePdfBtn').click(function () { var pdfHtml = ''; var headerHtml = $('…"
type textarea "x"
type textarea "$('#generatePdfBtn').click(function () { var pdfHtml = ''; var headerHtml = $('…"
type textarea "x"
type textarea "$('#generatePdfBtn').click(function () { var pdfHtml = ''; var headerHtml = $('…"
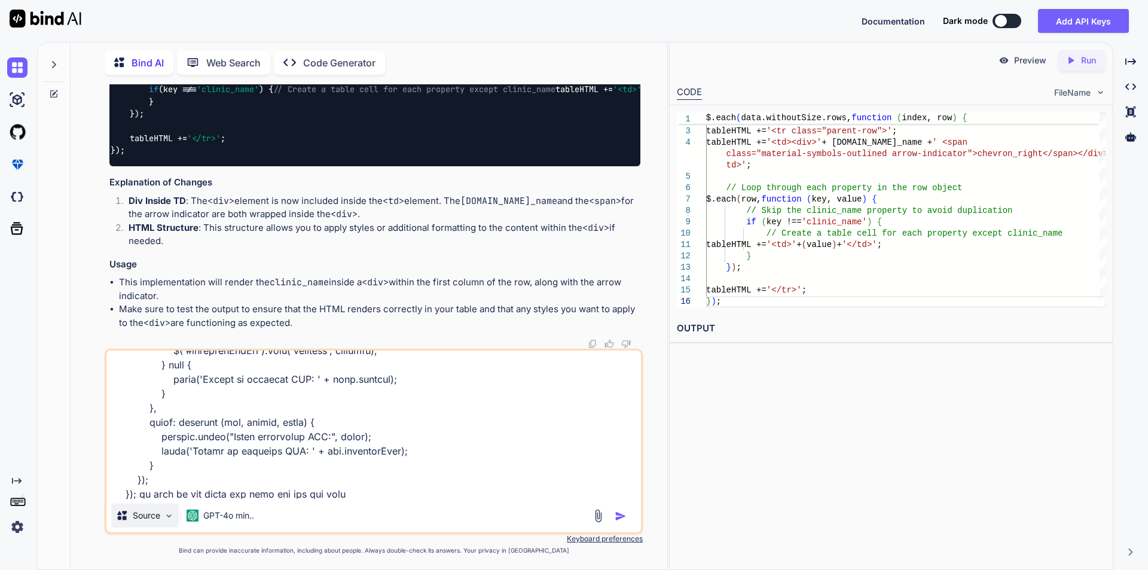
type textarea "x"
type textarea "$('#generatePdfBtn').click(function () { var pdfHtml = ''; var headerHtml = $('…"
type textarea "x"
type textarea "$('#generatePdfBtn').click(function () { var pdfHtml = ''; var headerHtml = $('…"
type textarea "x"
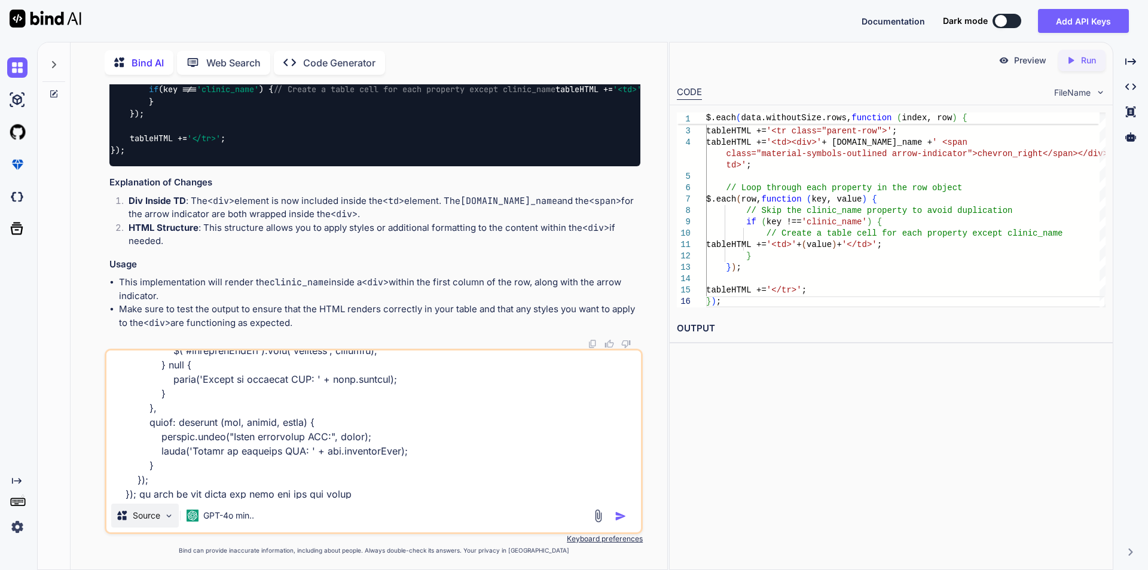
type textarea "$('#generatePdfBtn').click(function () { var pdfHtml = ''; var headerHtml = $('…"
type textarea "x"
type textarea "$('#generatePdfBtn').click(function () { var pdfHtml = ''; var headerHtml = $('…"
type textarea "x"
type textarea "$('#generatePdfBtn').click(function () { var pdfHtml = ''; var headerHtml = $('…"
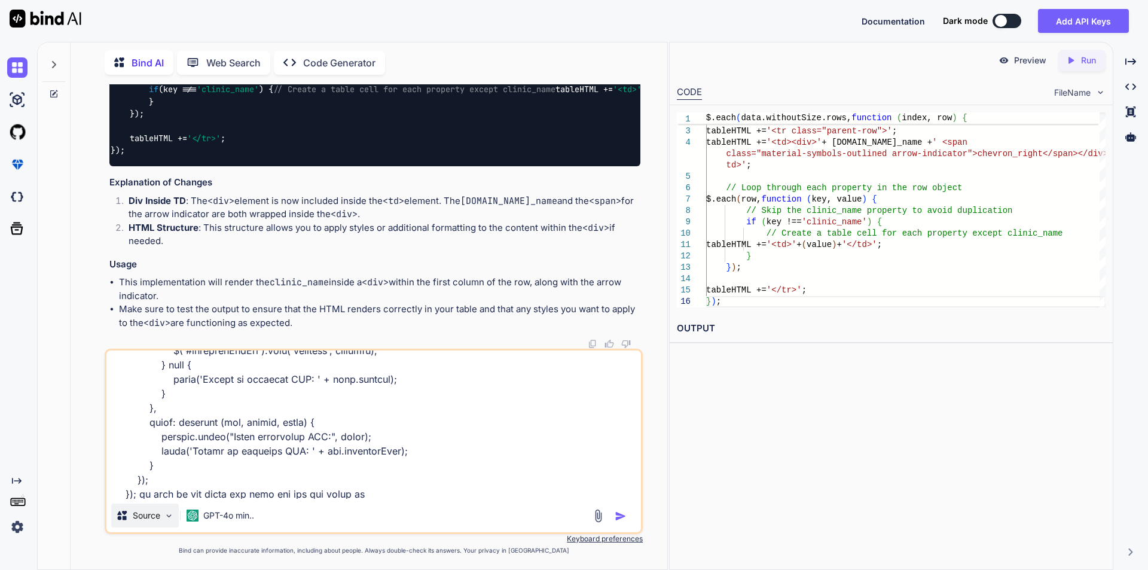
type textarea "x"
type textarea "$('#generatePdfBtn').click(function () { var pdfHtml = ''; var headerHtml = $('…"
type textarea "x"
type textarea "$('#generatePdfBtn').click(function () { var pdfHtml = ''; var headerHtml = $('…"
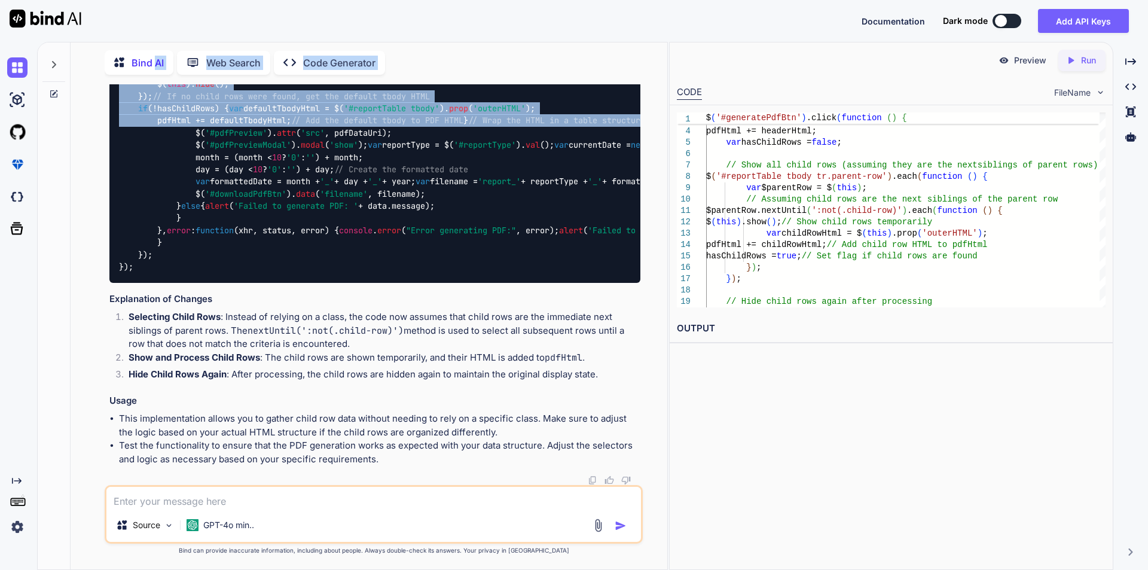
scroll to position [50458, 0]
drag, startPoint x: 442, startPoint y: 426, endPoint x: 126, endPoint y: 272, distance: 352.4
click at [126, 272] on div "$( '#generatePdfBtn' ). click ( function ( ) { var pdfHtml = '' ; var headerHtm…" at bounding box center [374, 139] width 531 height 288
copy code "var pdfHtml = '' ; var headerHtml = $( '#reportTable thead' ). prop ( 'outerHTM…"
click at [260, 283] on div "$( '#generatePdfBtn' ). click ( function ( ) { var pdfHtml = '' ; var headerHtm…" at bounding box center [374, 139] width 531 height 288
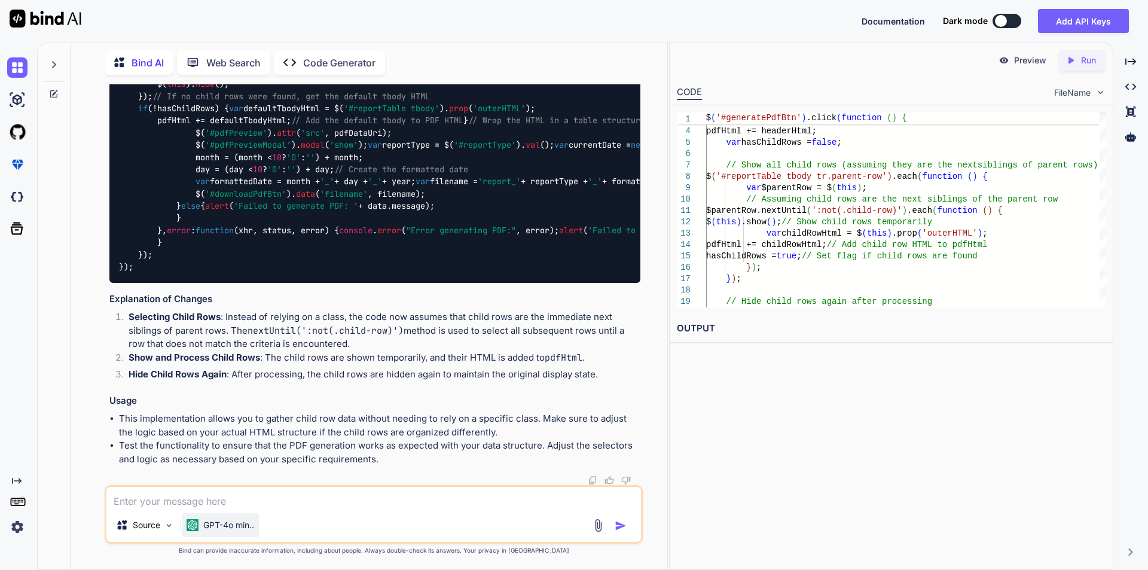
scroll to position [50578, 0]
click at [289, 493] on textarea at bounding box center [373, 498] width 534 height 22
paste textarea "$('#generateExcelBtn').click(function () { var excelHtml = ''; var headerHtml =…"
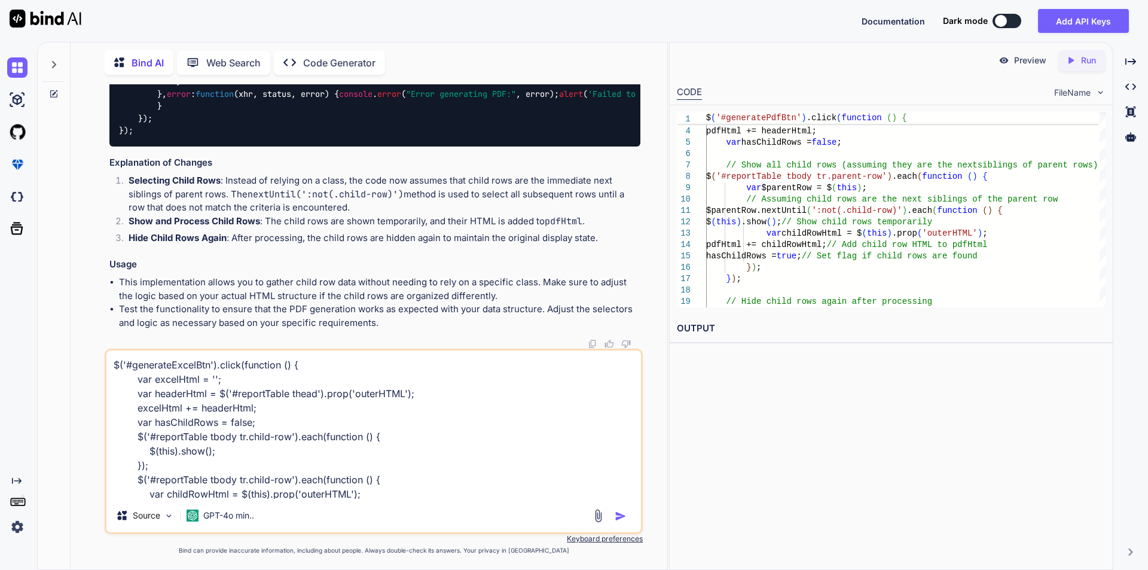
scroll to position [115, 0]
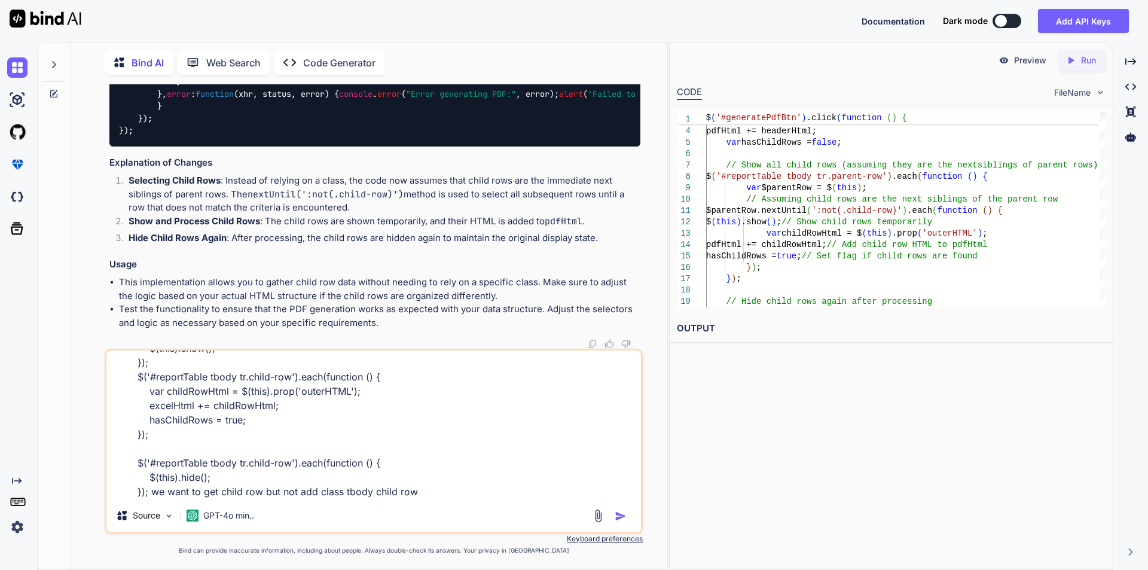
click at [252, 489] on textarea "$('#generateExcelBtn').click(function () { var excelHtml = ''; var headerHtml =…" at bounding box center [373, 424] width 534 height 148
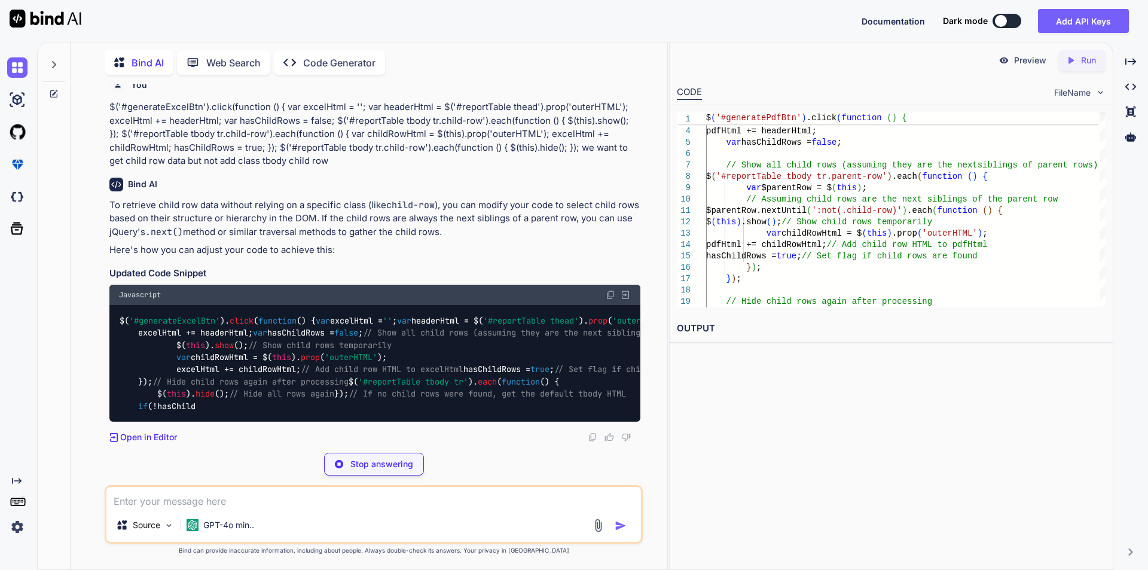
scroll to position [51898, 0]
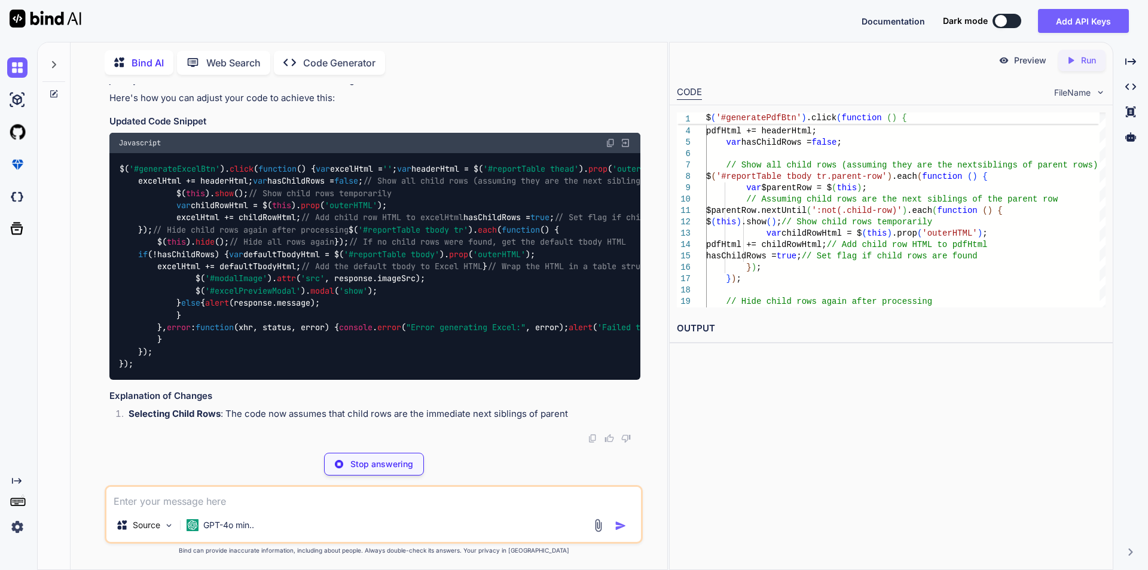
drag, startPoint x: 169, startPoint y: 375, endPoint x: 268, endPoint y: 343, distance: 104.2
click at [163, 337] on div "$( '#generateExcelBtn' ). click ( function ( ) { var excelHtml = '' ; var heade…" at bounding box center [374, 266] width 531 height 227
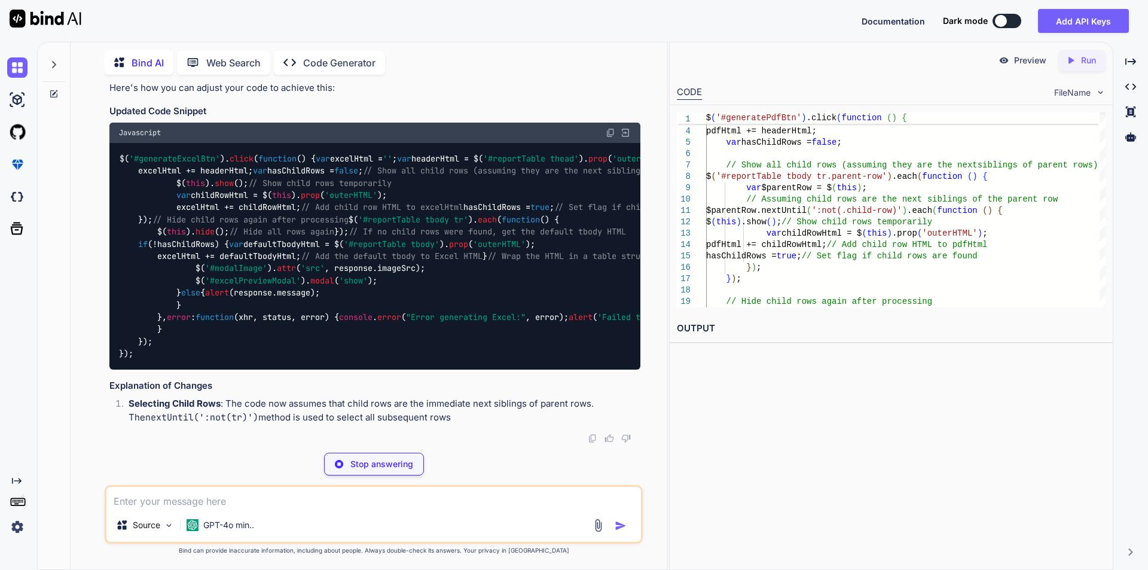
click at [357, 335] on div "$( '#generateExcelBtn' ). click ( function ( ) { var excelHtml = '' ; var heade…" at bounding box center [374, 256] width 531 height 227
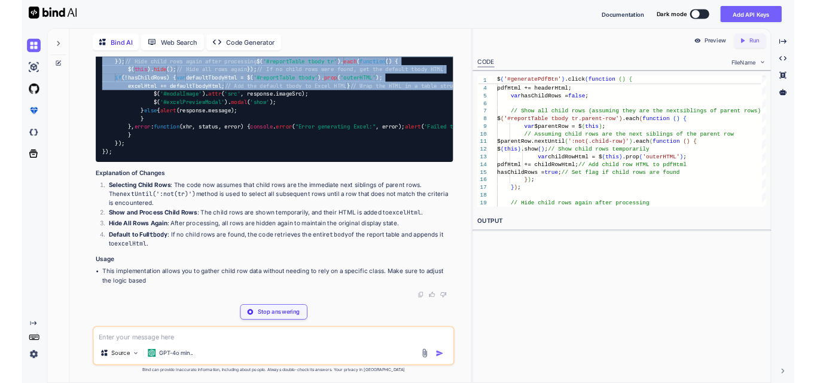
scroll to position [51983, 0]
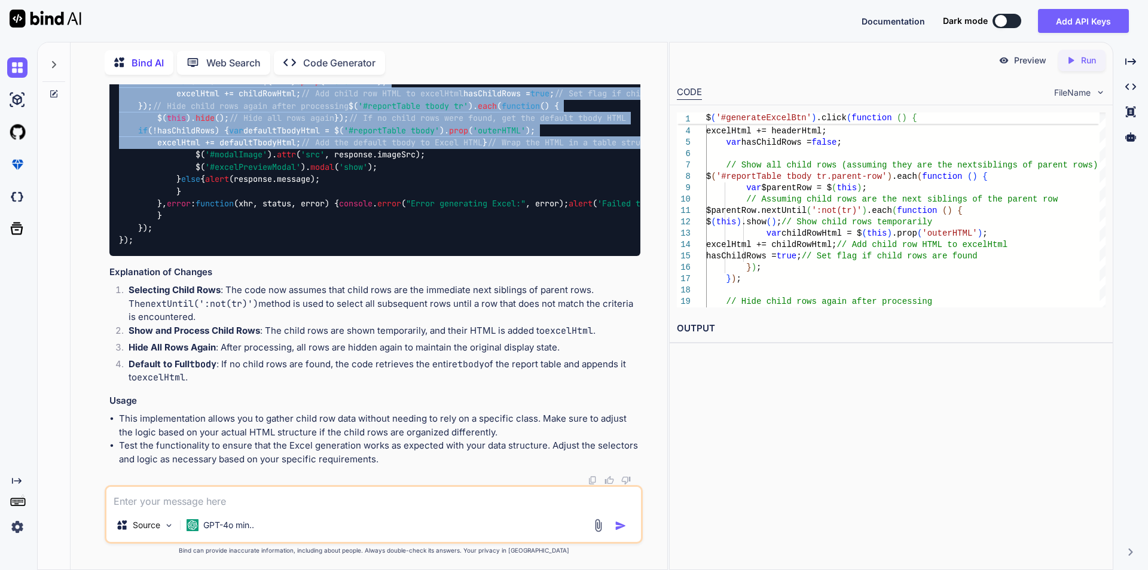
drag, startPoint x: 136, startPoint y: 117, endPoint x: 488, endPoint y: 404, distance: 454.2
click at [488, 256] on div "$( '#generateExcelBtn' ). click ( function ( ) { var excelHtml = '' ; var heade…" at bounding box center [374, 142] width 531 height 227
copy code "var excelHtml = '' ; var headerHtml = $( '#reportTable thead' ). prop ( 'outerH…"
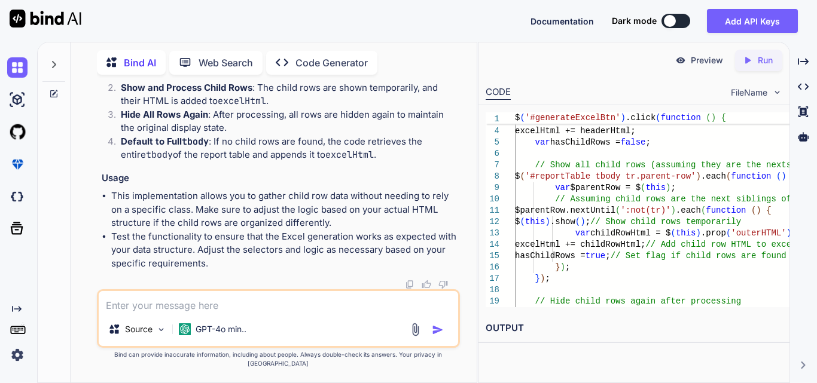
scroll to position [57333, 0]
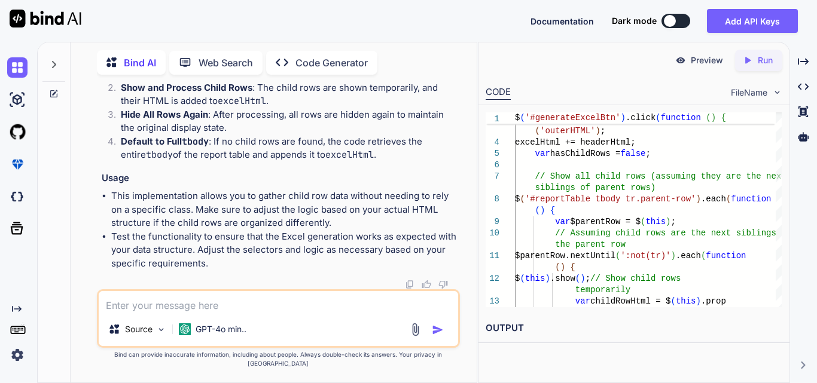
click at [178, 313] on textarea at bounding box center [278, 302] width 359 height 22
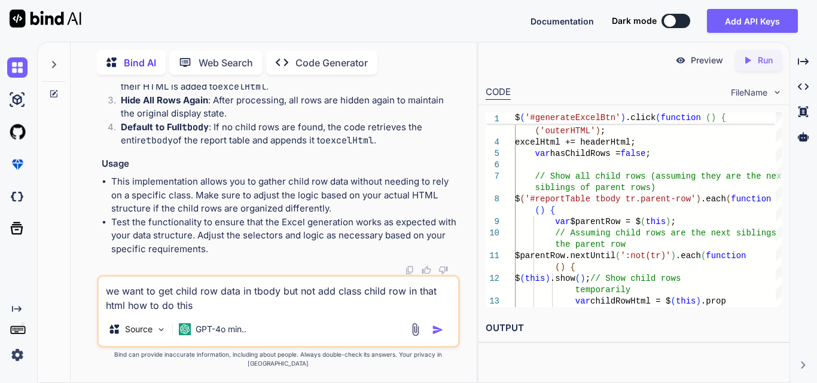
click at [165, 313] on textarea "we want to get child row data in tbody but not add class child row in that html…" at bounding box center [278, 295] width 359 height 36
paste textarea "$('#generateExcelBtn').click(function () { var excelHtml = ''; var headerHtml =…"
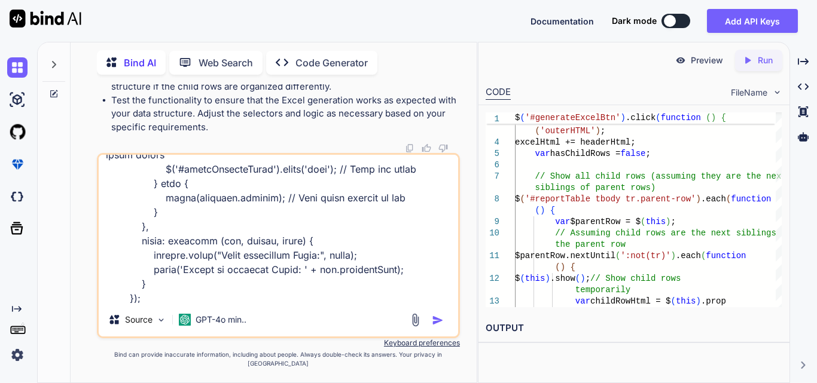
click at [438, 326] on img "button" at bounding box center [438, 320] width 12 height 12
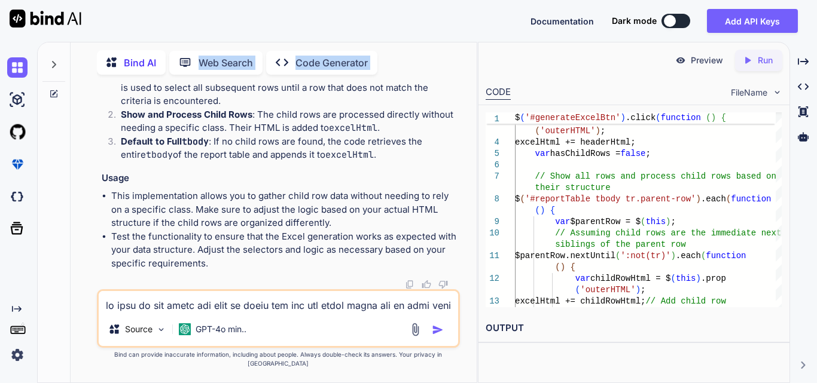
scroll to position [58667, 0]
drag, startPoint x: 453, startPoint y: 157, endPoint x: 124, endPoint y: 97, distance: 334.3
copy code "var excelHtml = '' ; var headerHtml = $( '#reportTable thead' ). prop ( 'outerH…"
click at [151, 305] on textarea at bounding box center [278, 302] width 359 height 22
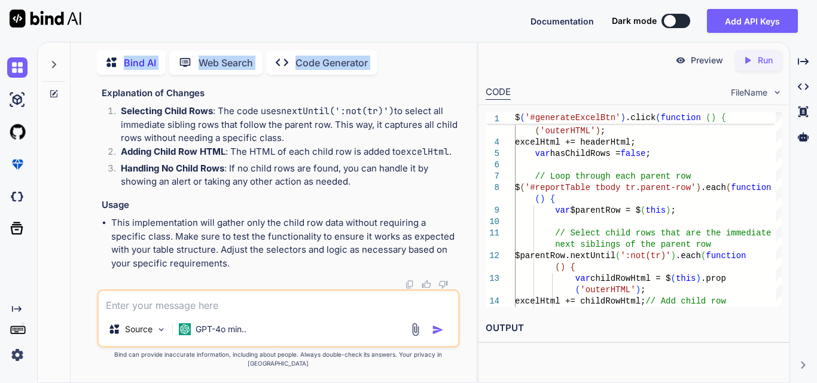
scroll to position [59710, 0]
drag, startPoint x: 452, startPoint y: 188, endPoint x: 123, endPoint y: 170, distance: 329.9
click at [123, 77] on div "$( '#generateExcelBtn' ). click ( function ( ) { var excelHtml = '' ; var heade…" at bounding box center [280, 0] width 356 height 153
click at [140, 308] on textarea at bounding box center [278, 302] width 359 height 22
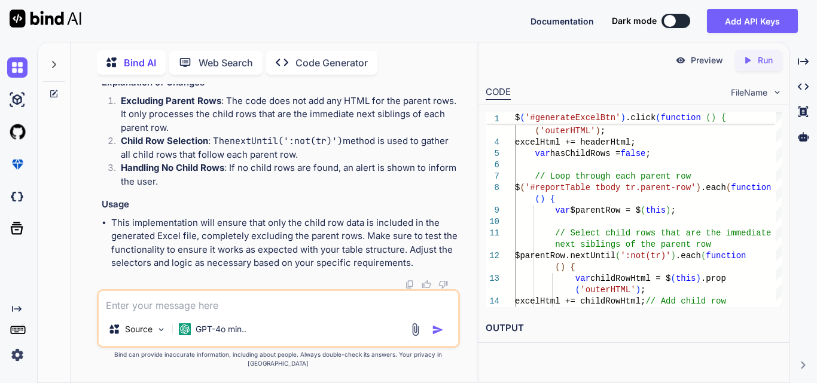
scroll to position [60548, 0]
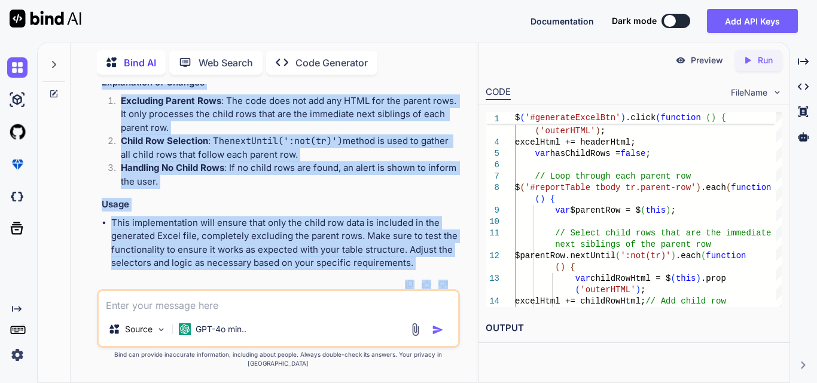
scroll to position [0, 4]
drag, startPoint x: 128, startPoint y: 180, endPoint x: 453, endPoint y: 223, distance: 327.5
copy code "var excelHtml = '' ; var headerHtml = $( '#reportTable thead' ). prop ( 'outerH…"
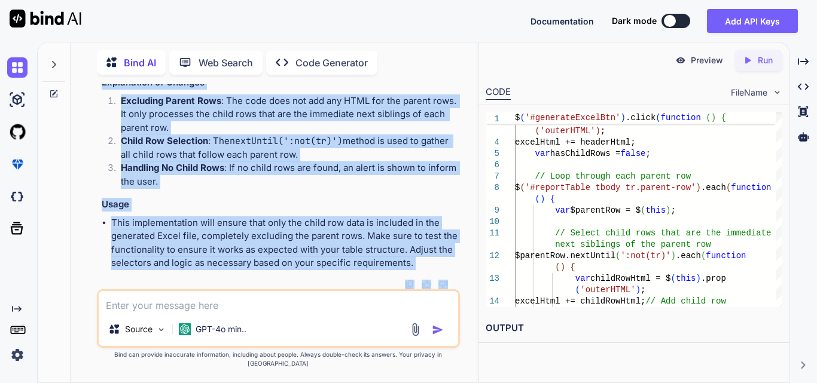
scroll to position [60792, 0]
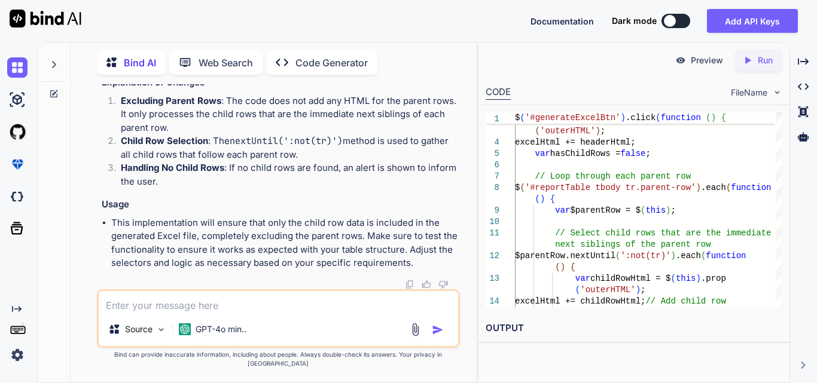
drag, startPoint x: 127, startPoint y: 168, endPoint x: 447, endPoint y: 283, distance: 340.4
copy code "var excelHtml = '' ; var headerHtml = $( '#reportTable thead' ). prop ( 'outerH…"
click at [213, 313] on textarea at bounding box center [278, 302] width 359 height 22
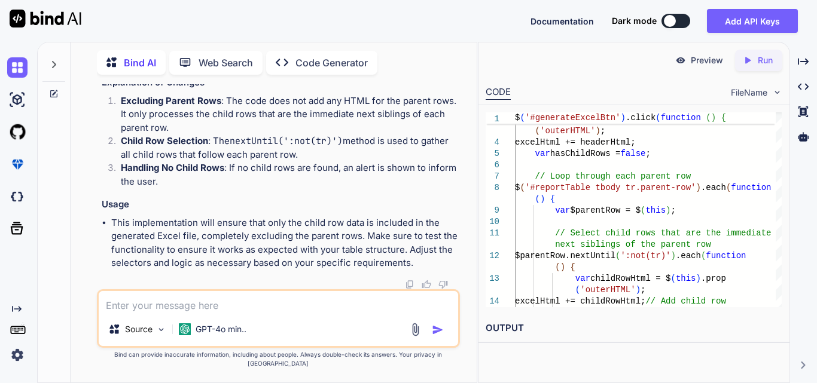
paste textarea "$.ajax({ url: generatePdfUrl, type: 'GET', data: { html: pdfHtml }, success: fu…"
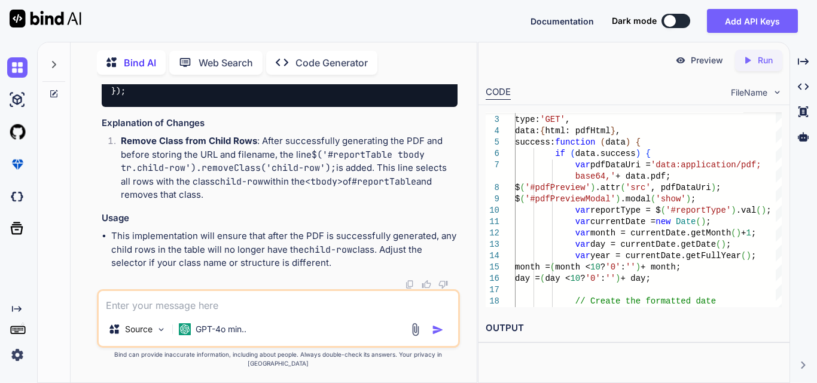
scroll to position [61854, 0]
click at [183, 311] on textarea at bounding box center [278, 302] width 359 height 22
paste textarea "$('#generateExcelBtn').click(function () { var excelHtml = ''; var headerHtml =…"
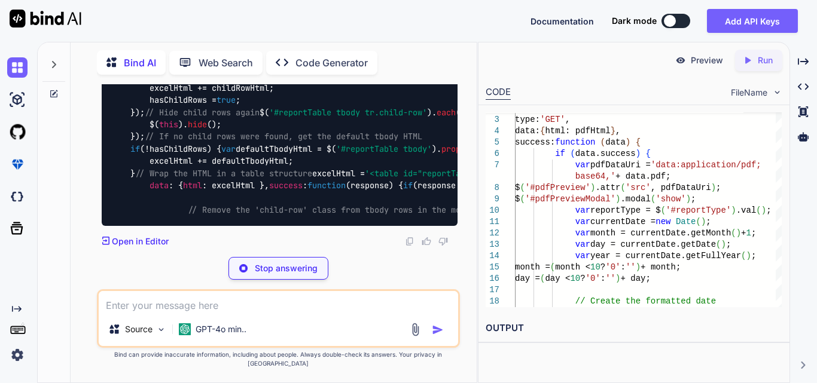
scroll to position [63334, 0]
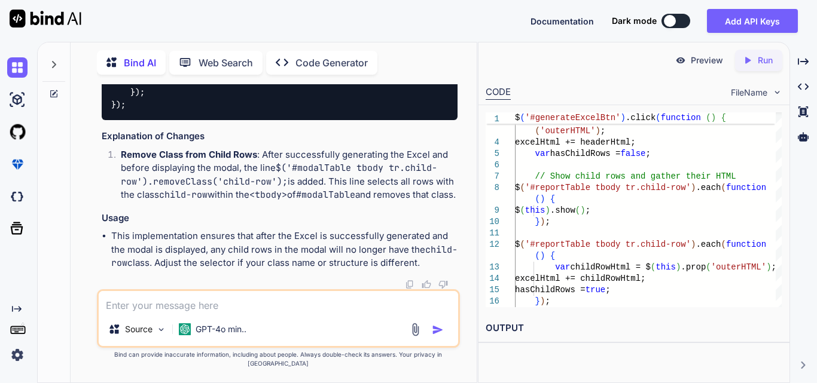
drag, startPoint x: 184, startPoint y: 211, endPoint x: 396, endPoint y: 206, distance: 212.3
copy code "$( '#modalTable tbody tr.child-row' ). removeClass ( 'child-row' );"
click at [198, 308] on textarea at bounding box center [278, 302] width 359 height 22
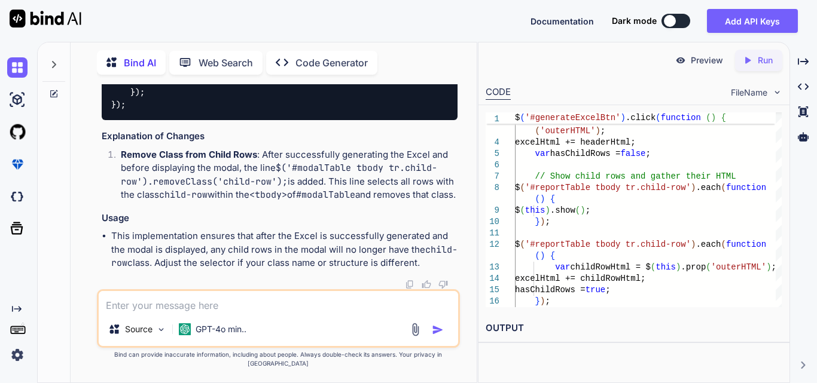
paste textarea "Working on to implementing functionality to design a report structure that calc…"
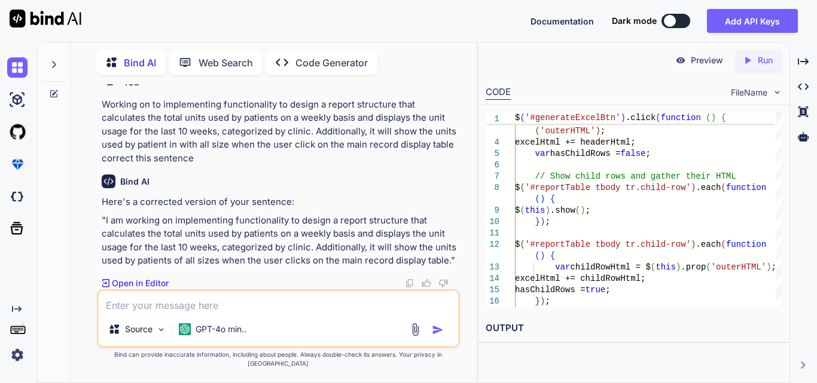
scroll to position [63772, 0]
click at [207, 305] on textarea at bounding box center [278, 302] width 359 height 22
paste textarea "Working on to implementing functionality to design a report structure that calc…"
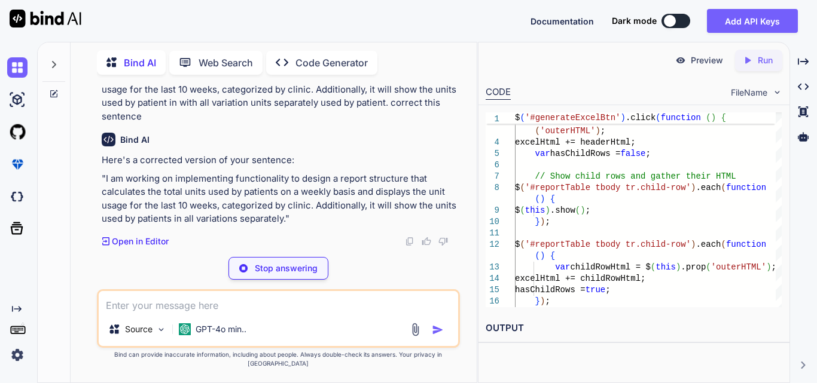
scroll to position [63978, 0]
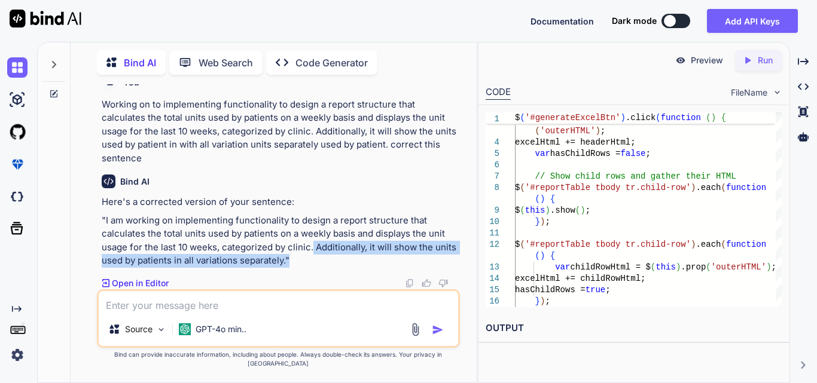
drag, startPoint x: 228, startPoint y: 256, endPoint x: 242, endPoint y: 267, distance: 17.0
click at [242, 267] on p ""I am working on implementing functionality to design a report structure that c…" at bounding box center [280, 241] width 356 height 54
copy p "Additionally, it will show the units used by patients in all variations separat…"
click at [316, 259] on p ""I am working on implementing functionality to design a report structure that c…" at bounding box center [280, 241] width 356 height 54
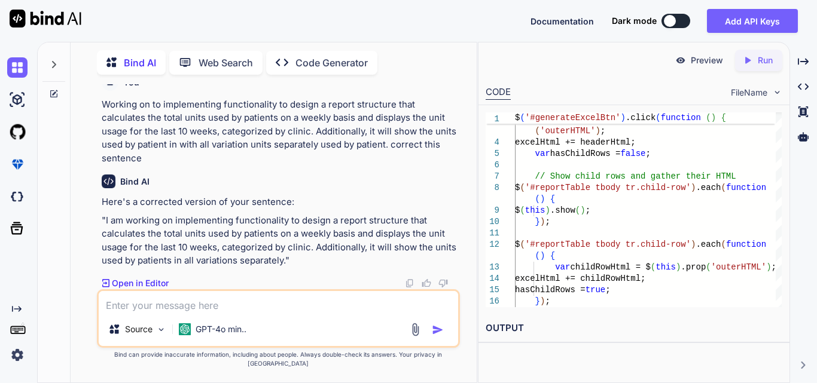
click at [119, 302] on textarea at bounding box center [278, 302] width 359 height 22
paste textarea "Working on to implementing functionality to design a report structure that calc…"
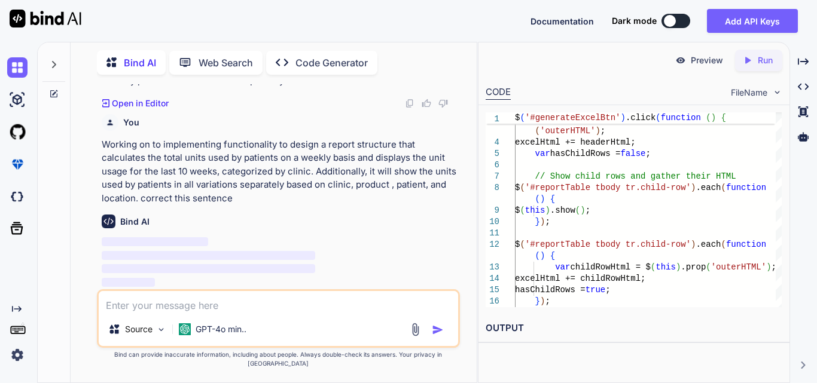
scroll to position [64145, 0]
